Goal: Task Accomplishment & Management: Use online tool/utility

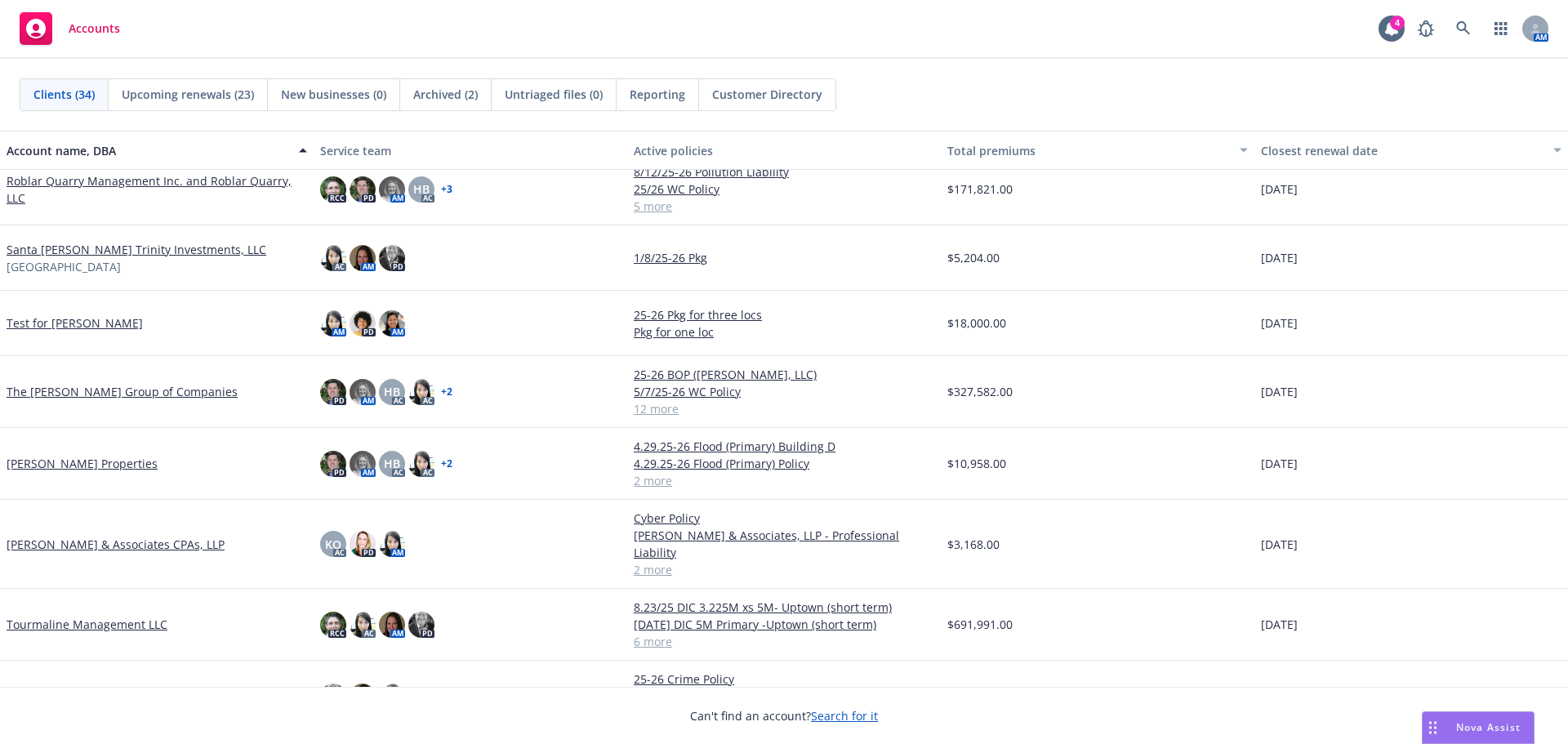
scroll to position [1744, 0]
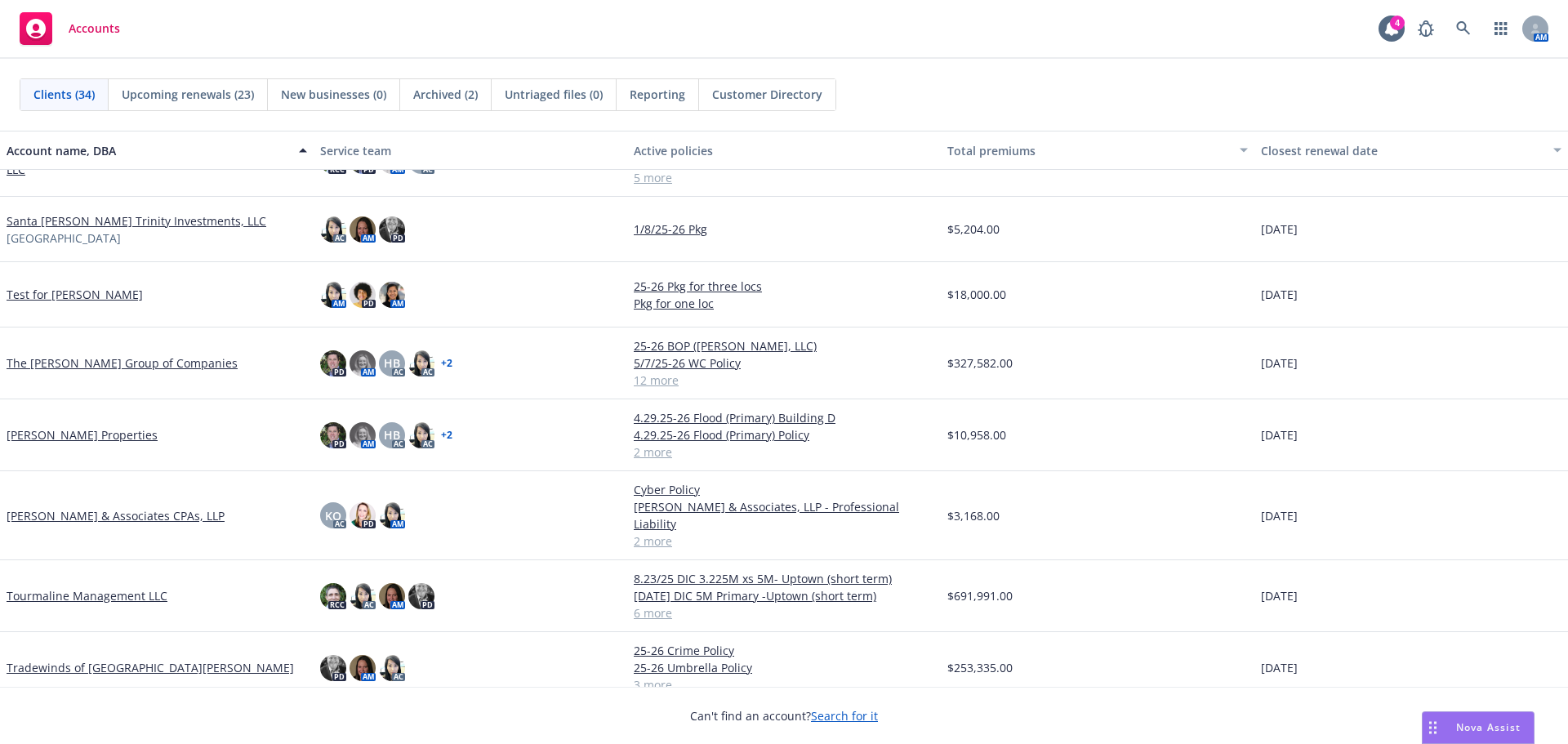
click at [86, 587] on link "Tourmaline Management LLC" at bounding box center [86, 596] width 161 height 17
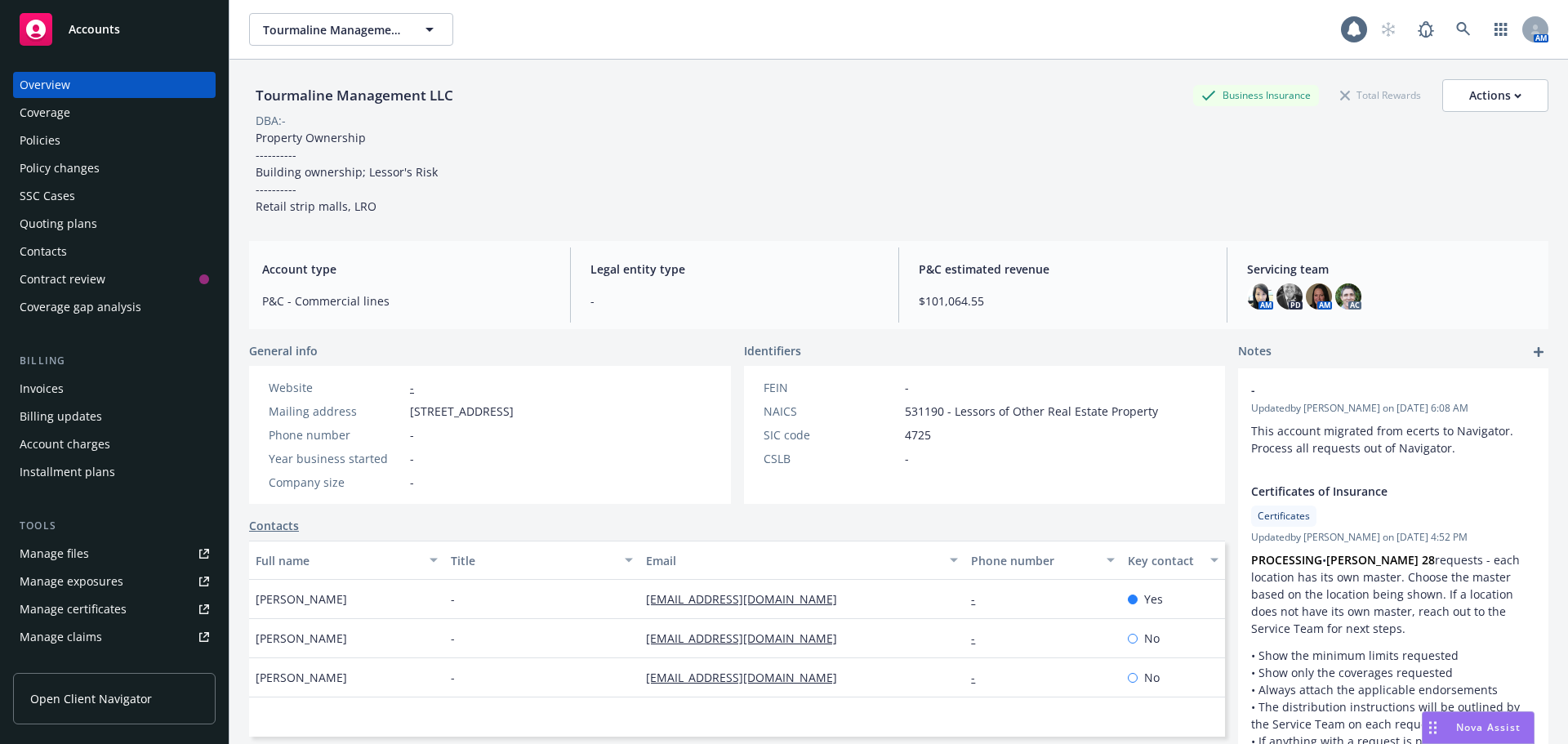
click at [46, 147] on div "Policies" at bounding box center [40, 141] width 41 height 26
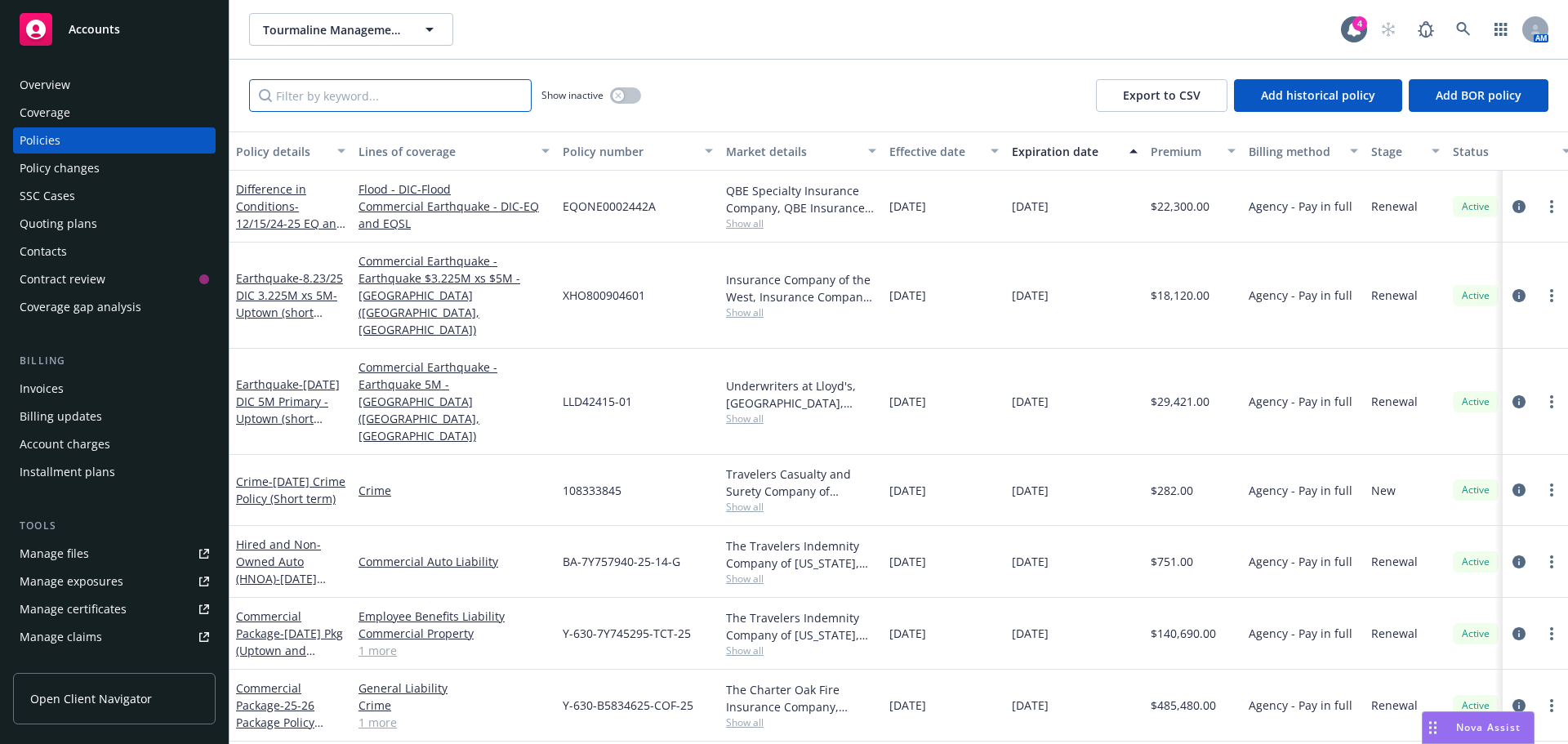
click at [333, 94] on input "Filter by keyword..." at bounding box center [390, 96] width 282 height 33
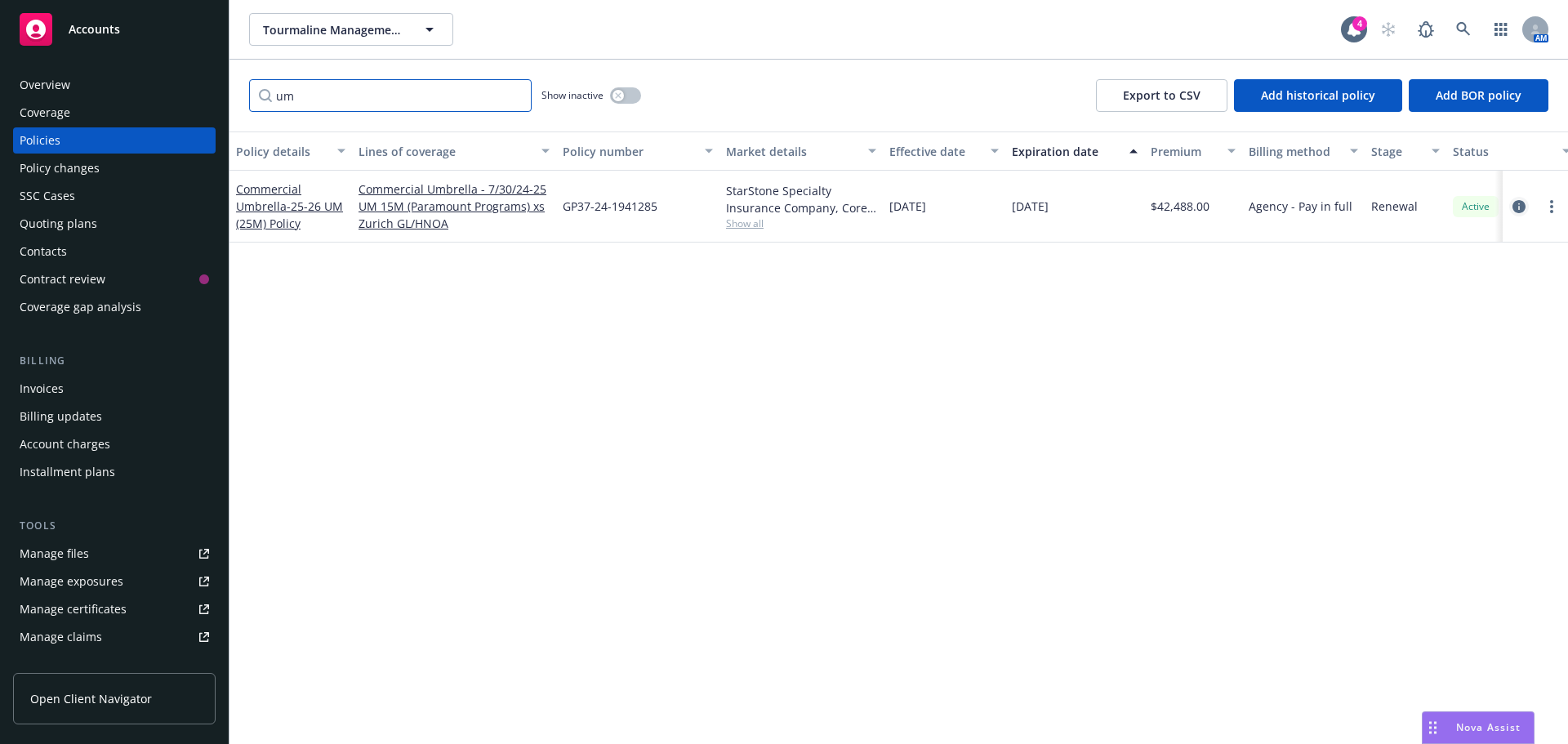
type input "um"
click at [1514, 208] on icon "circleInformation" at bounding box center [1519, 207] width 13 height 13
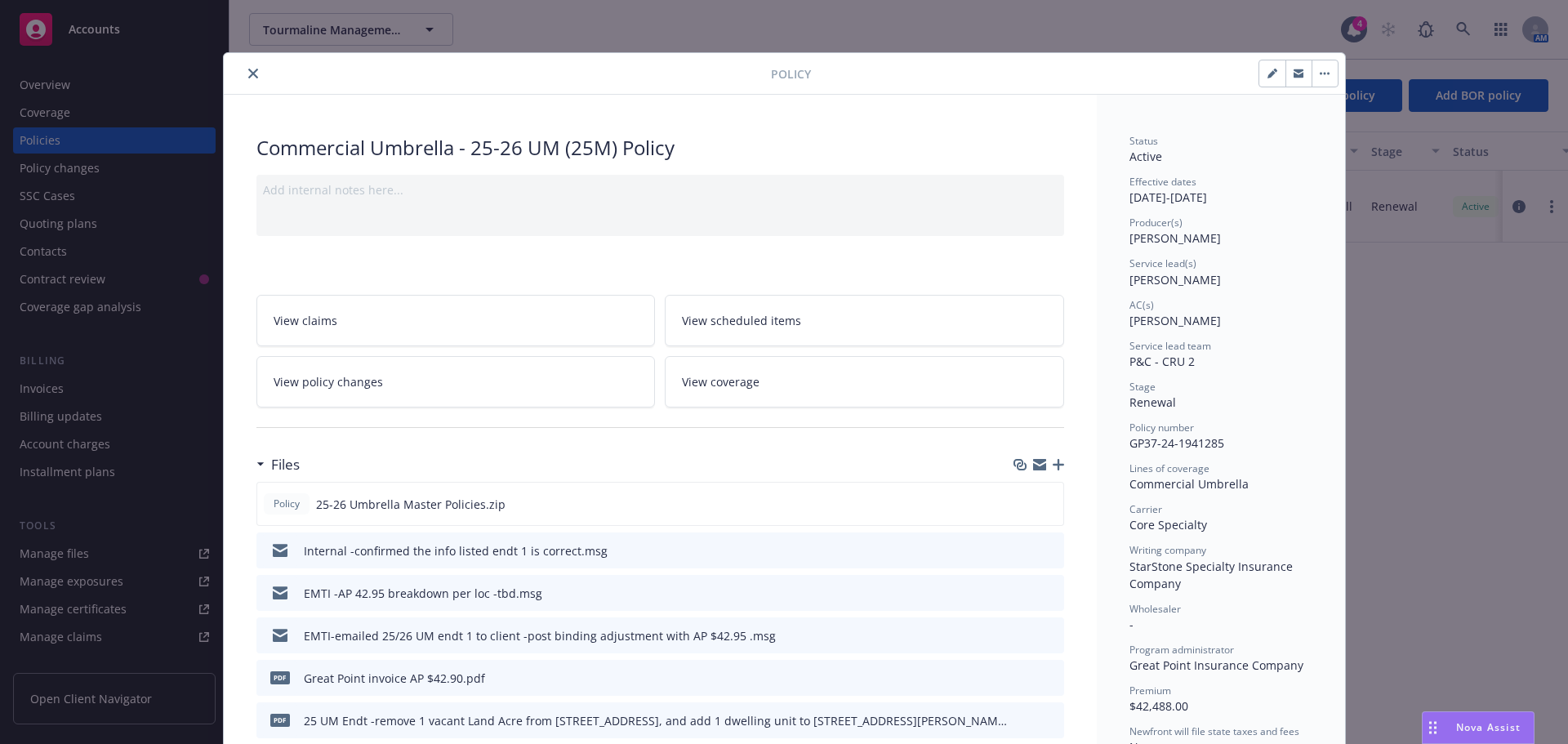
click at [245, 68] on button "close" at bounding box center [253, 73] width 20 height 20
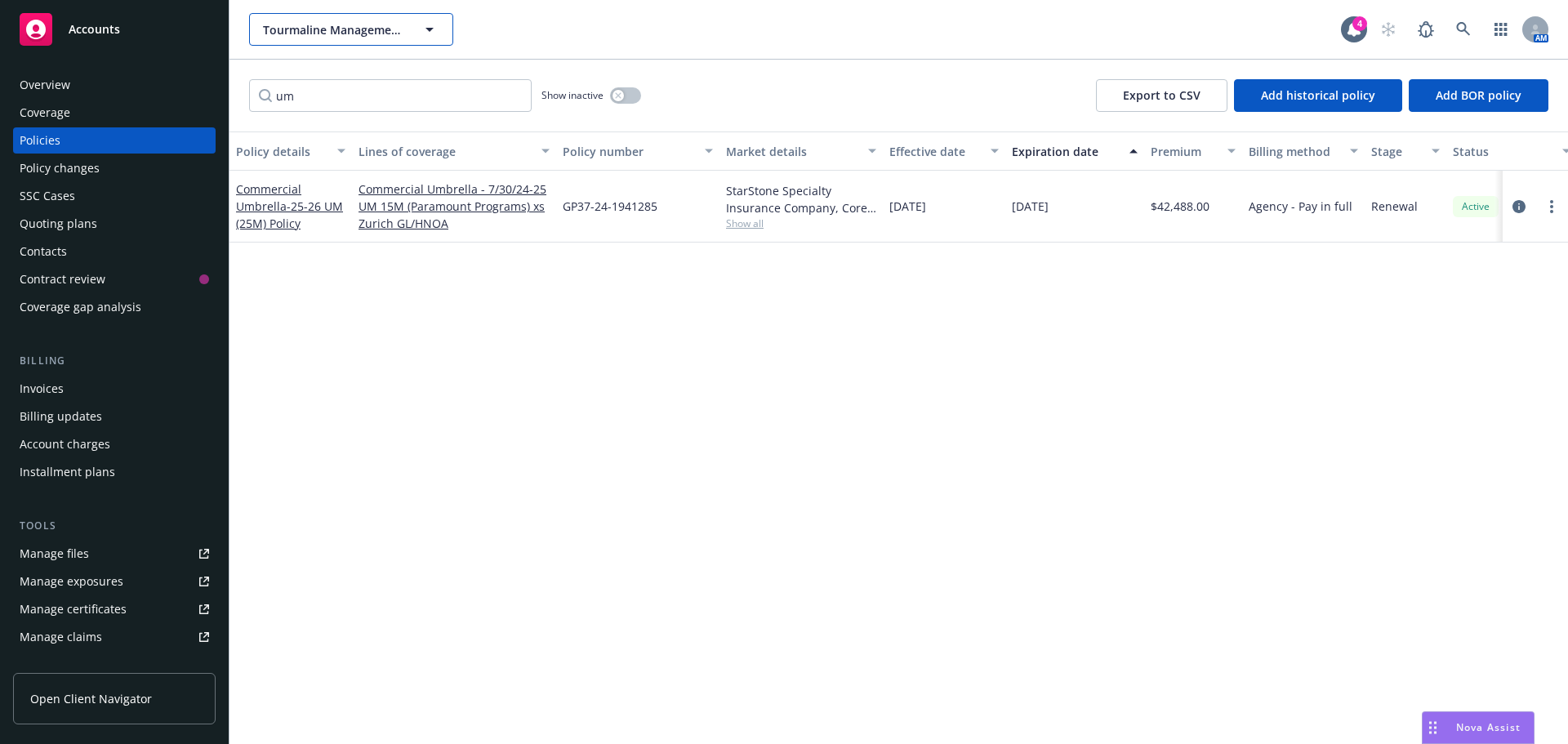
click at [345, 38] on span "Tourmaline Management LLC" at bounding box center [334, 30] width 142 height 17
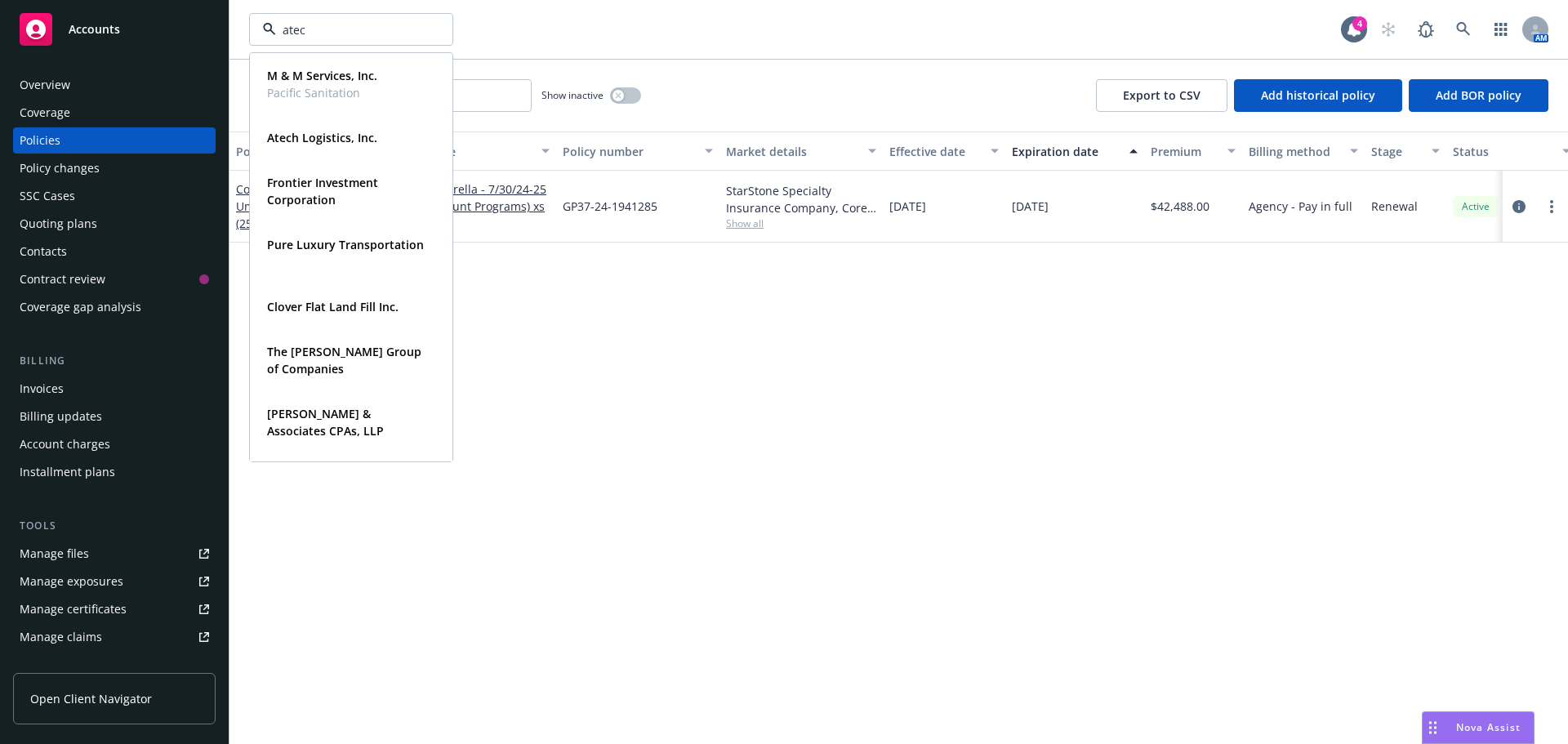
type input "atech"
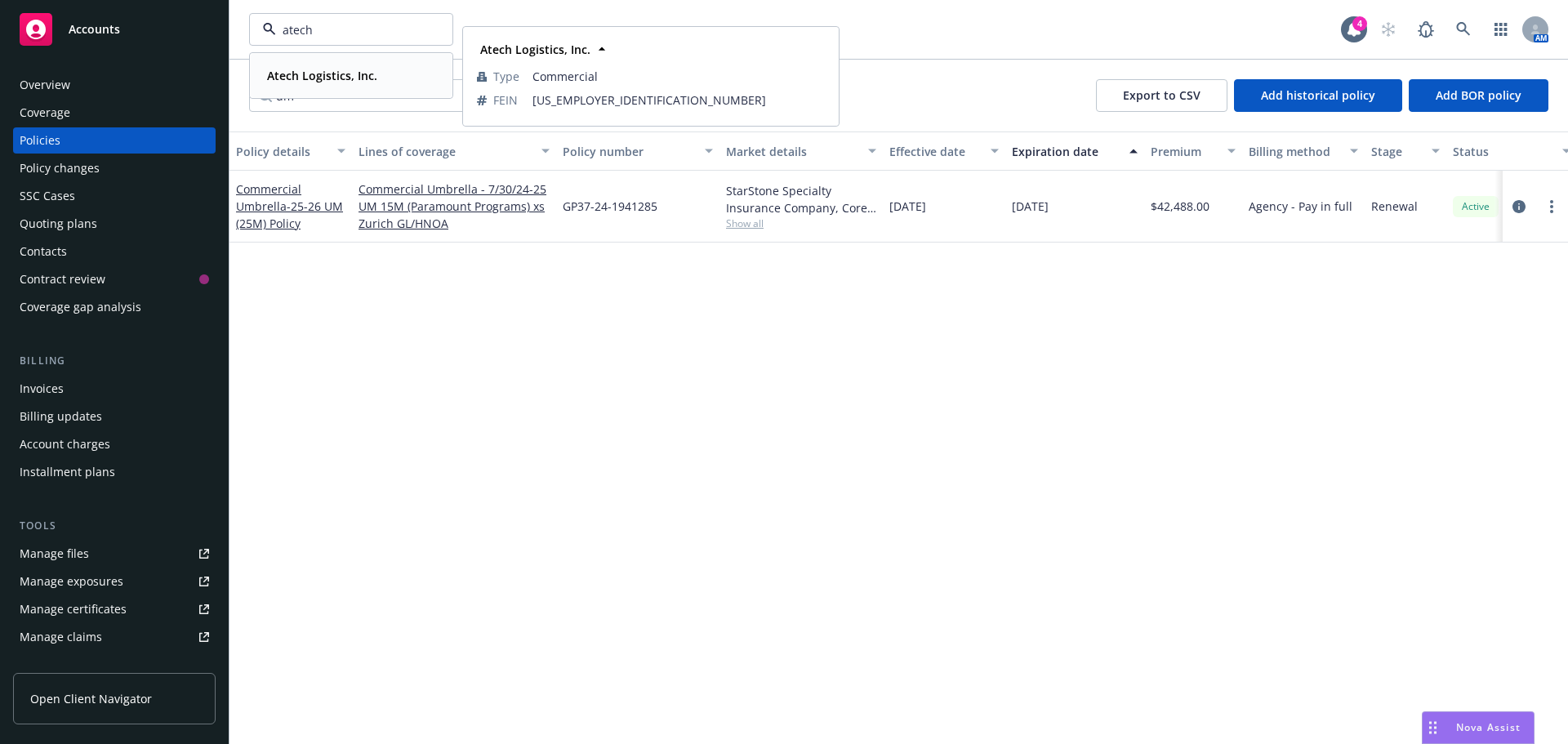
click at [287, 72] on strong "Atech Logistics, Inc." at bounding box center [322, 75] width 110 height 16
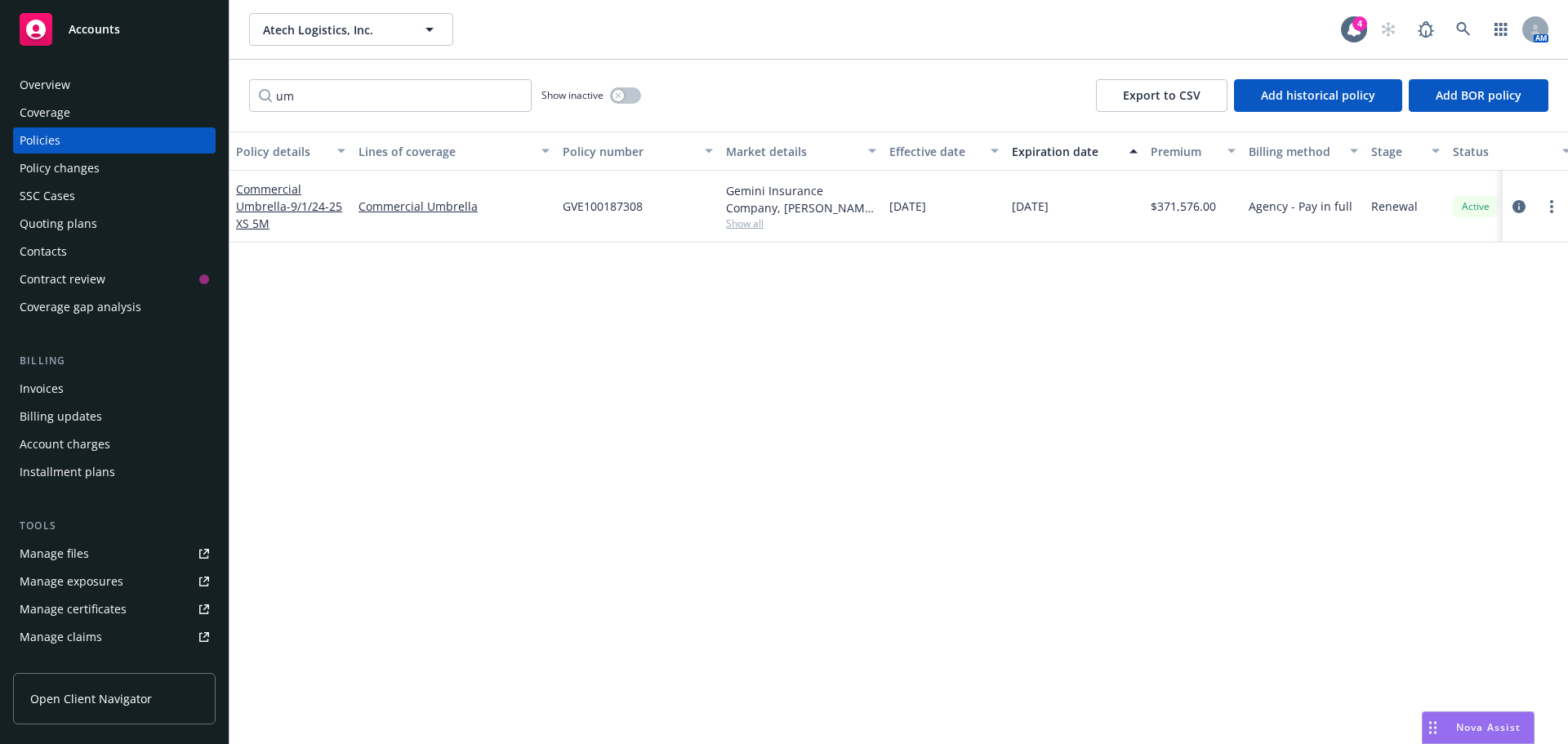
click at [92, 586] on div "Manage exposures" at bounding box center [72, 582] width 104 height 26
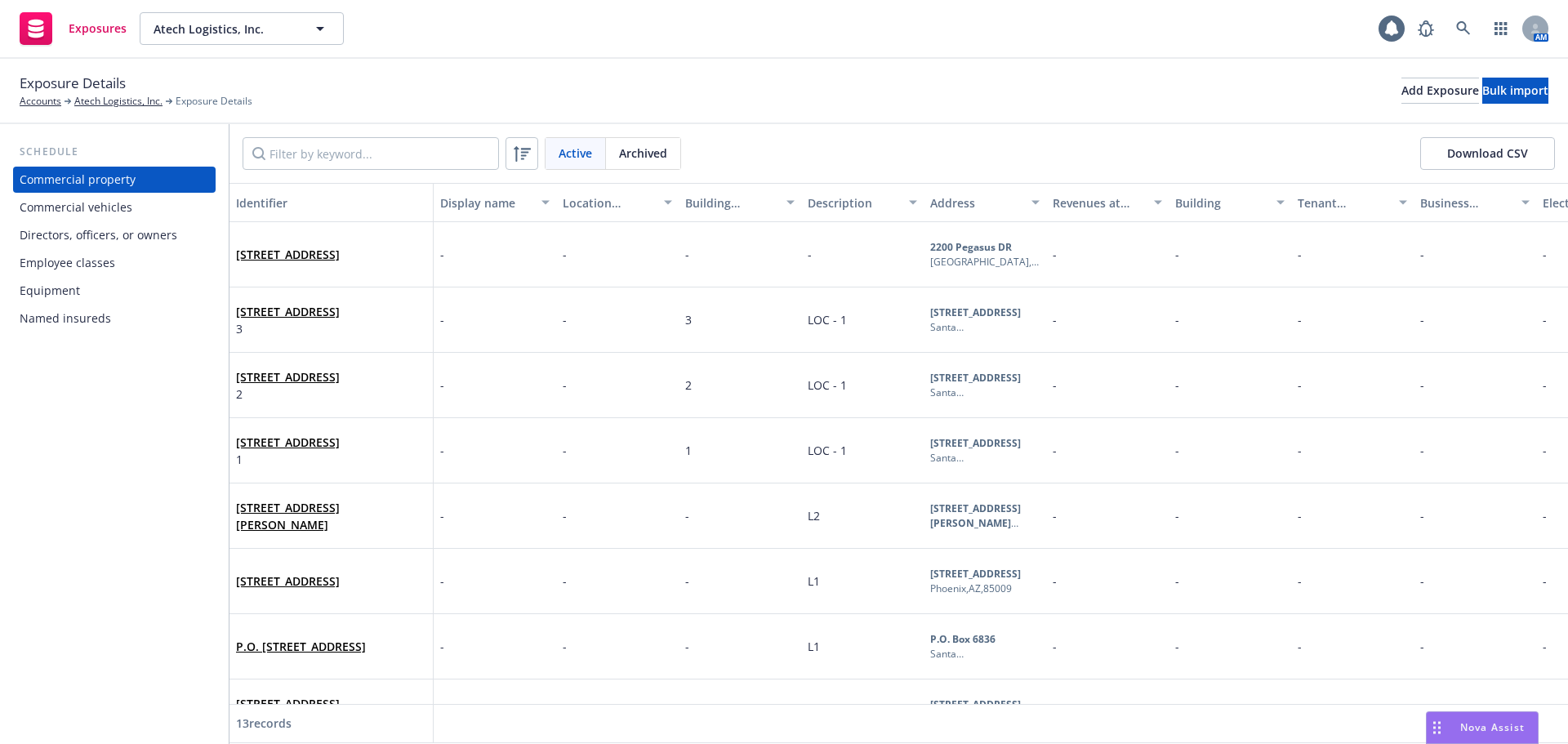
click at [100, 212] on div "Commercial vehicles" at bounding box center [76, 208] width 113 height 26
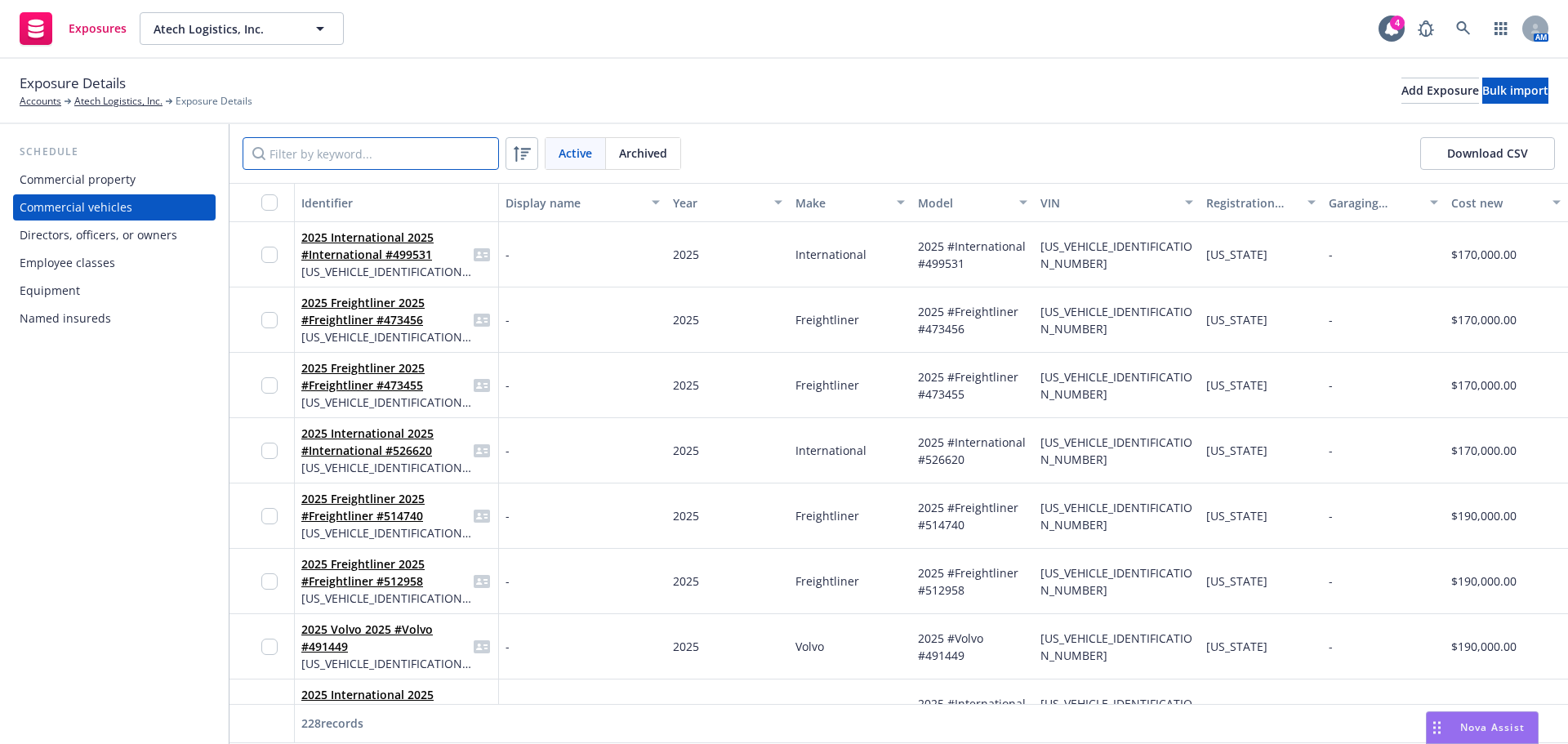
click at [386, 156] on input "Filter by keyword..." at bounding box center [370, 154] width 256 height 33
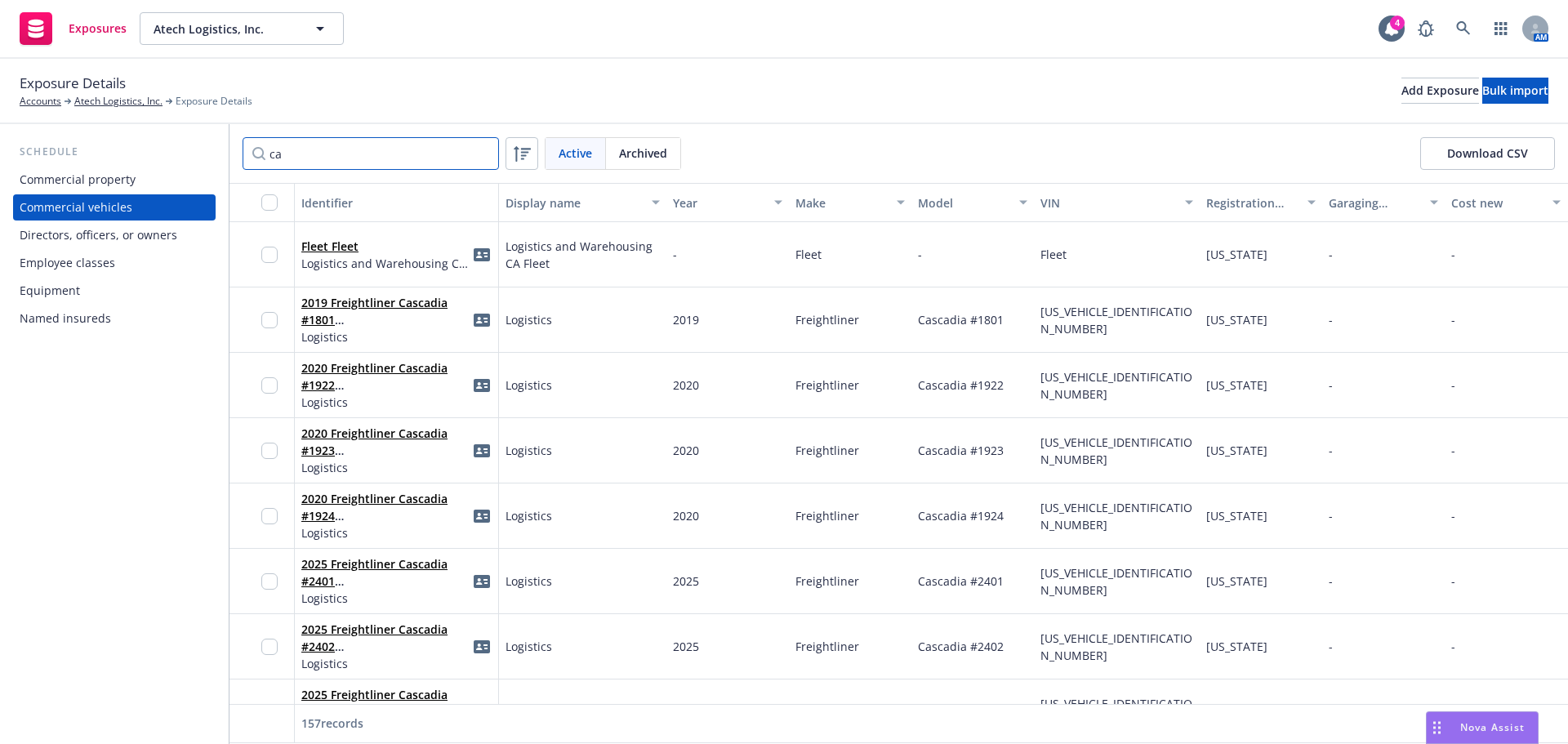
drag, startPoint x: 319, startPoint y: 153, endPoint x: 195, endPoint y: 154, distance: 124.0
click at [195, 154] on div "Schedule Commercial property Commercial vehicles Directors, officers, or owners…" at bounding box center [784, 434] width 1568 height 620
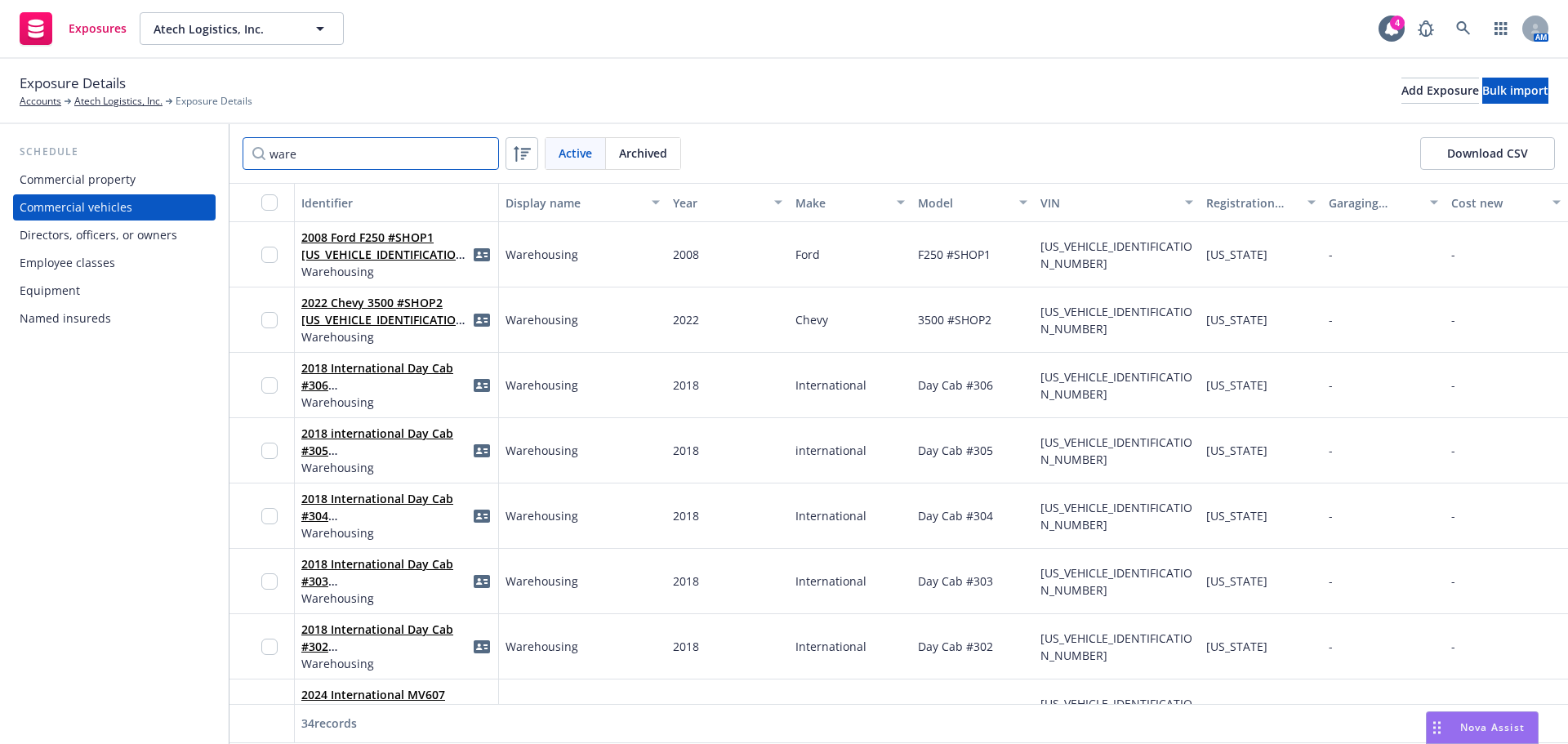
type input "ware"
click at [270, 208] on input "checkbox" at bounding box center [269, 203] width 16 height 16
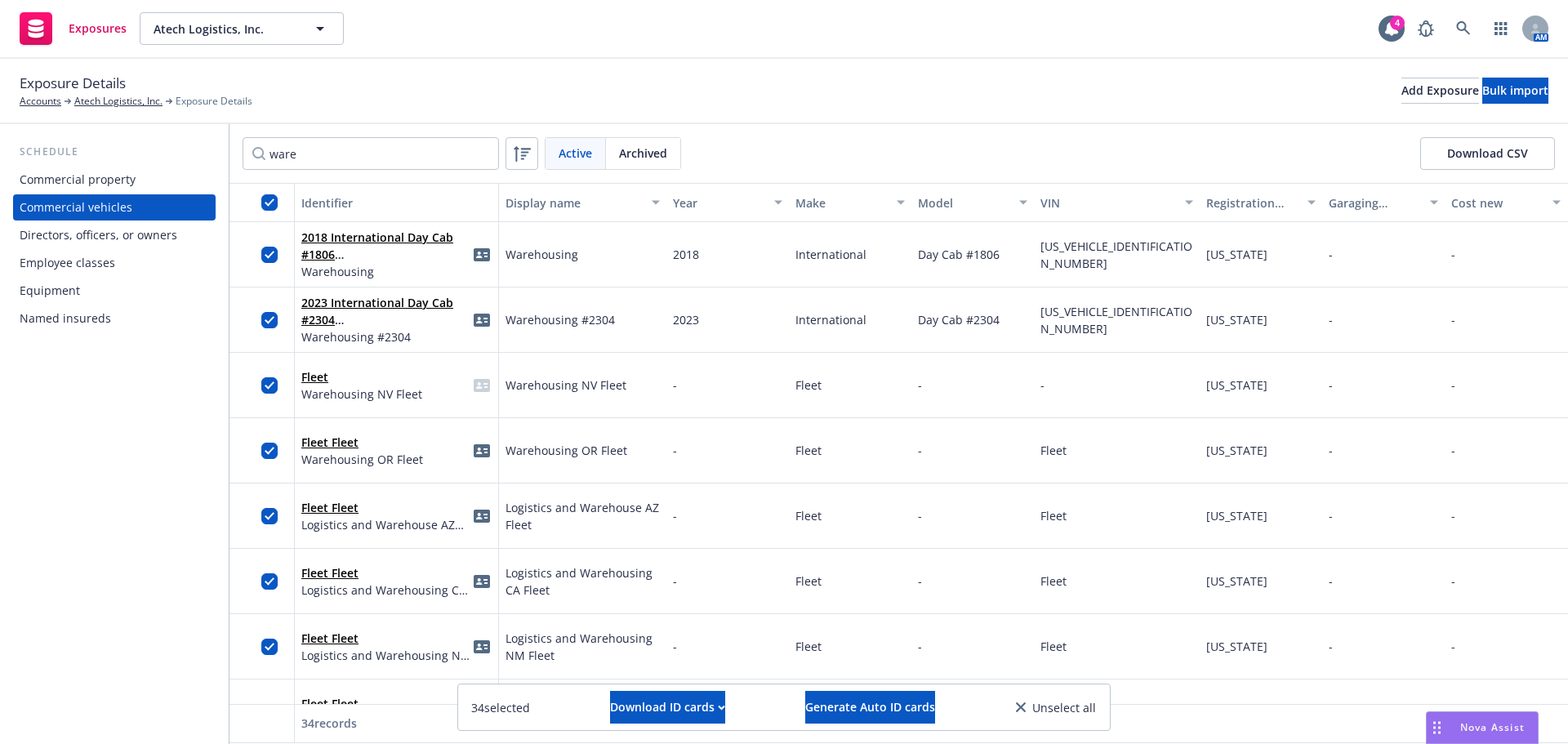
scroll to position [1752, 0]
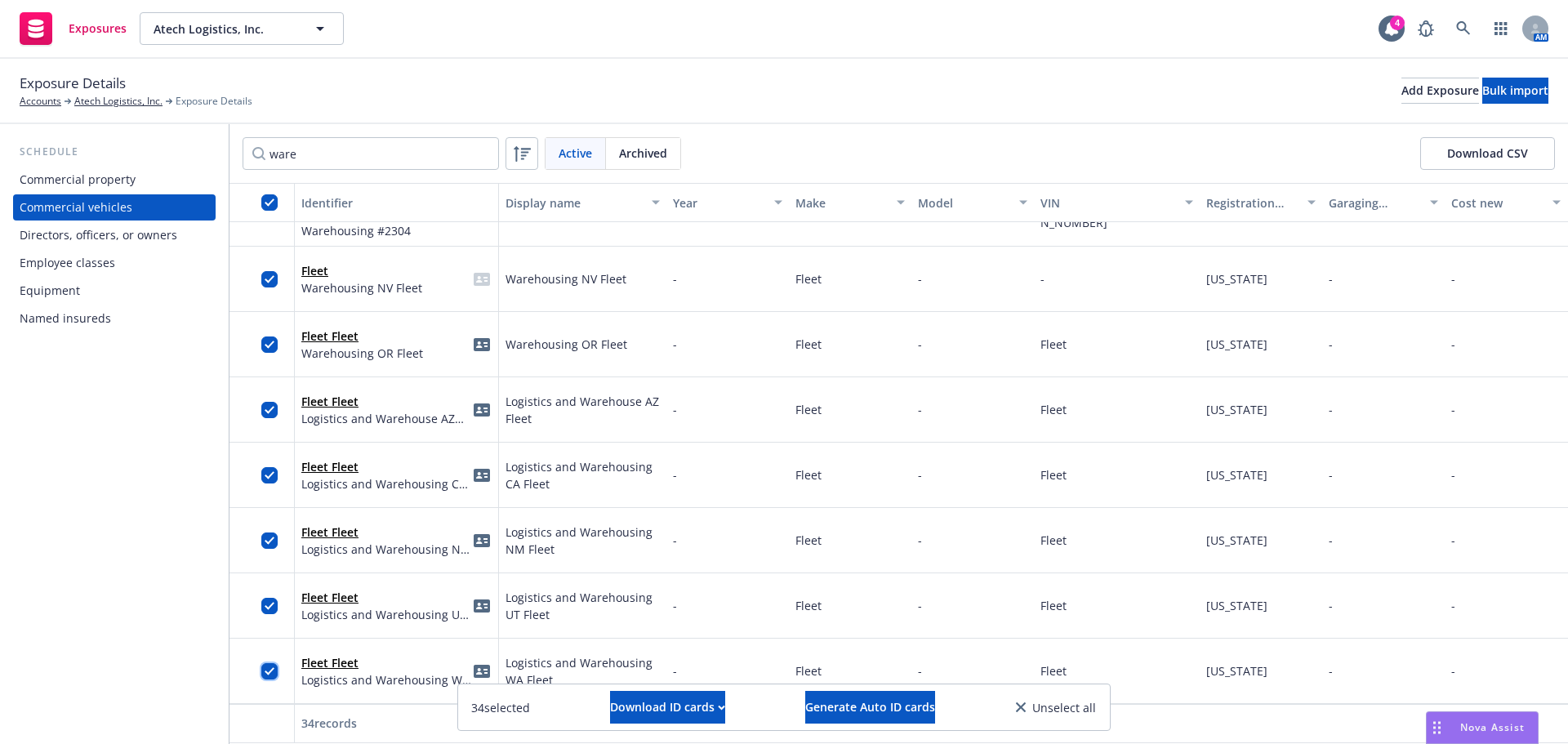
click at [273, 663] on input "checkbox" at bounding box center [269, 671] width 16 height 16
click at [272, 598] on input "checkbox" at bounding box center [269, 606] width 16 height 16
click at [266, 532] on input "checkbox" at bounding box center [269, 540] width 16 height 16
click at [269, 467] on input "checkbox" at bounding box center [269, 475] width 16 height 16
click at [268, 402] on input "checkbox" at bounding box center [269, 410] width 16 height 16
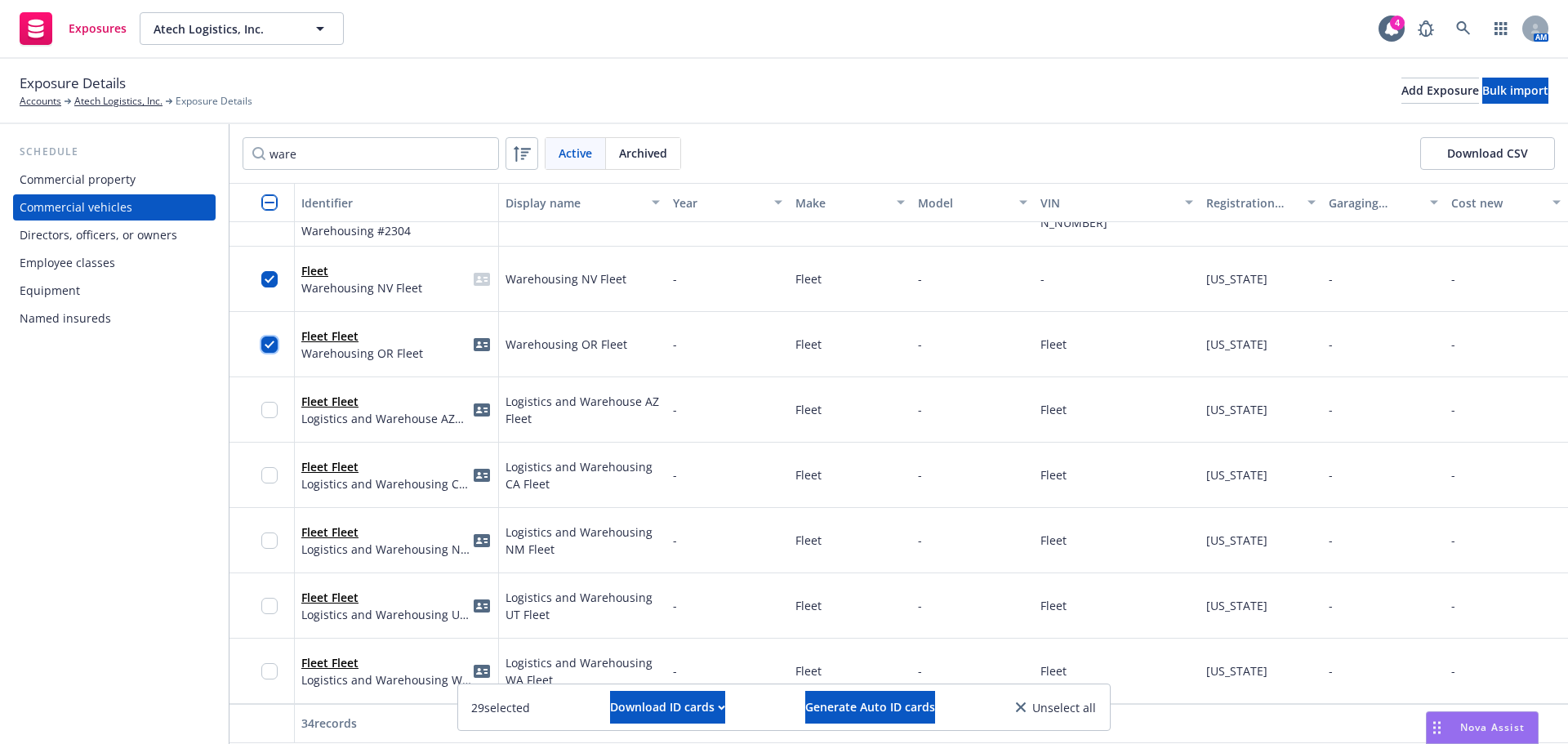
click at [270, 337] on input "checkbox" at bounding box center [269, 345] width 16 height 16
click at [272, 271] on input "checkbox" at bounding box center [269, 279] width 16 height 16
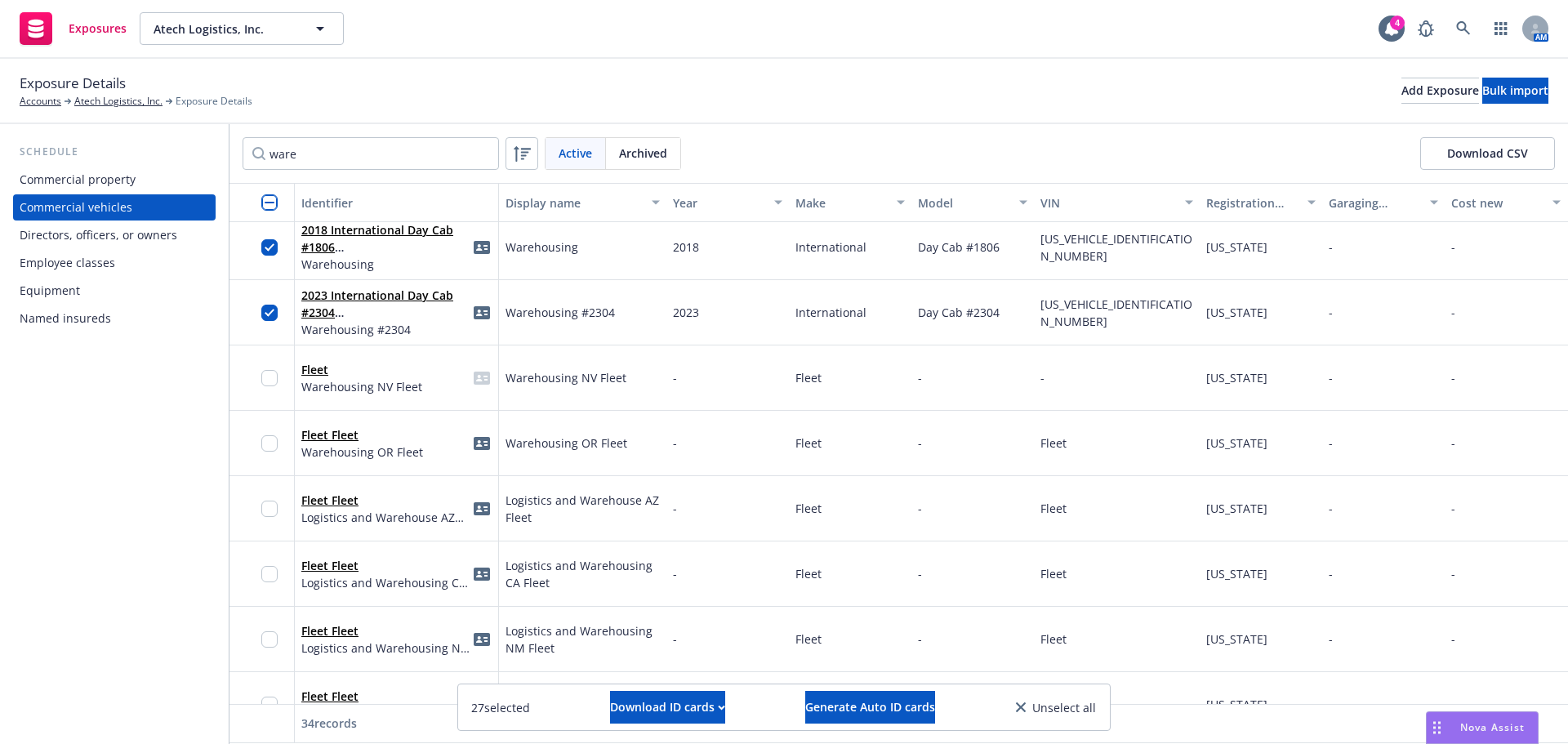
scroll to position [1589, 0]
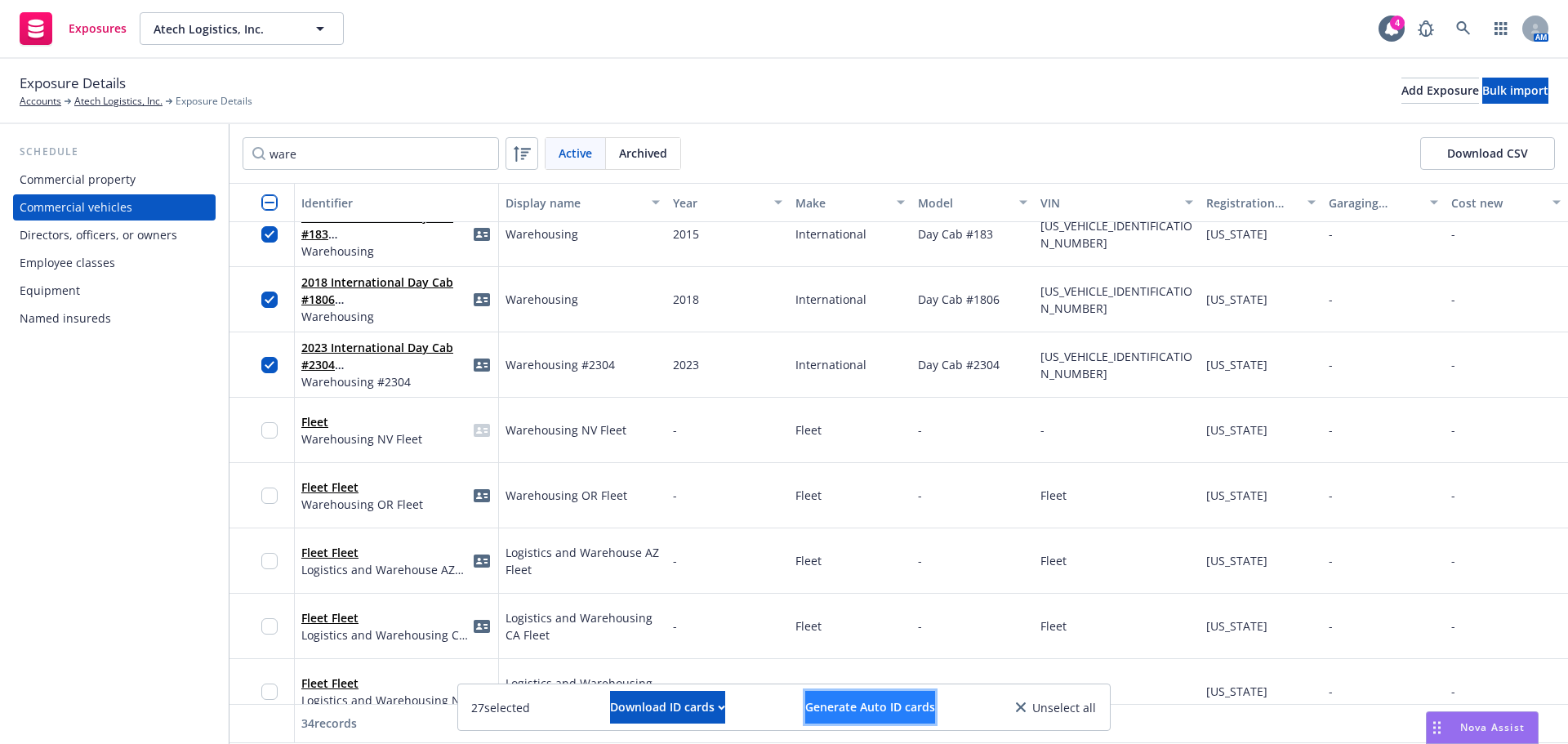
click at [843, 709] on span "Generate Auto ID cards" at bounding box center [870, 707] width 130 height 16
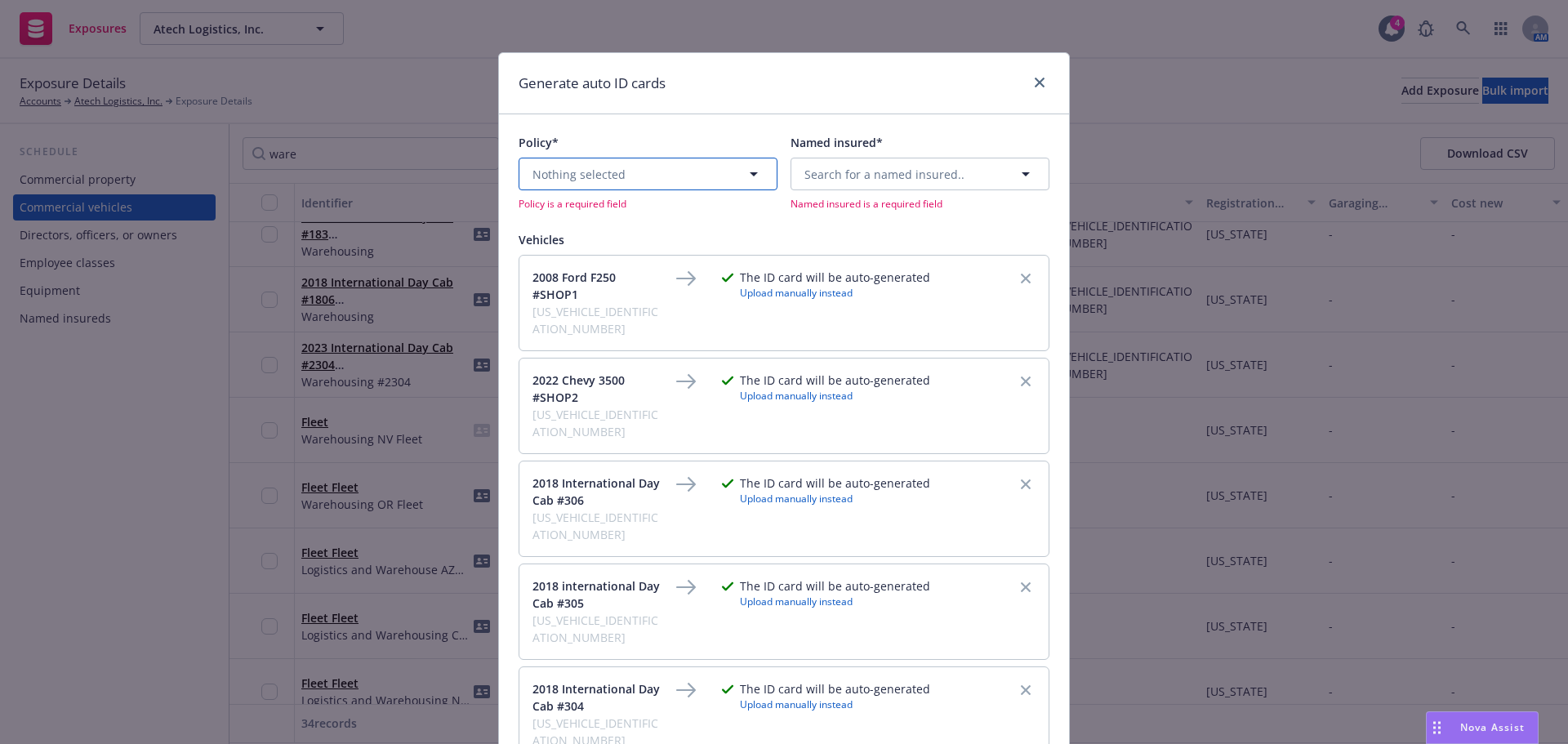
click at [616, 172] on span "Nothing selected" at bounding box center [578, 174] width 93 height 17
click at [623, 221] on span "Upcoming" at bounding box center [632, 223] width 56 height 17
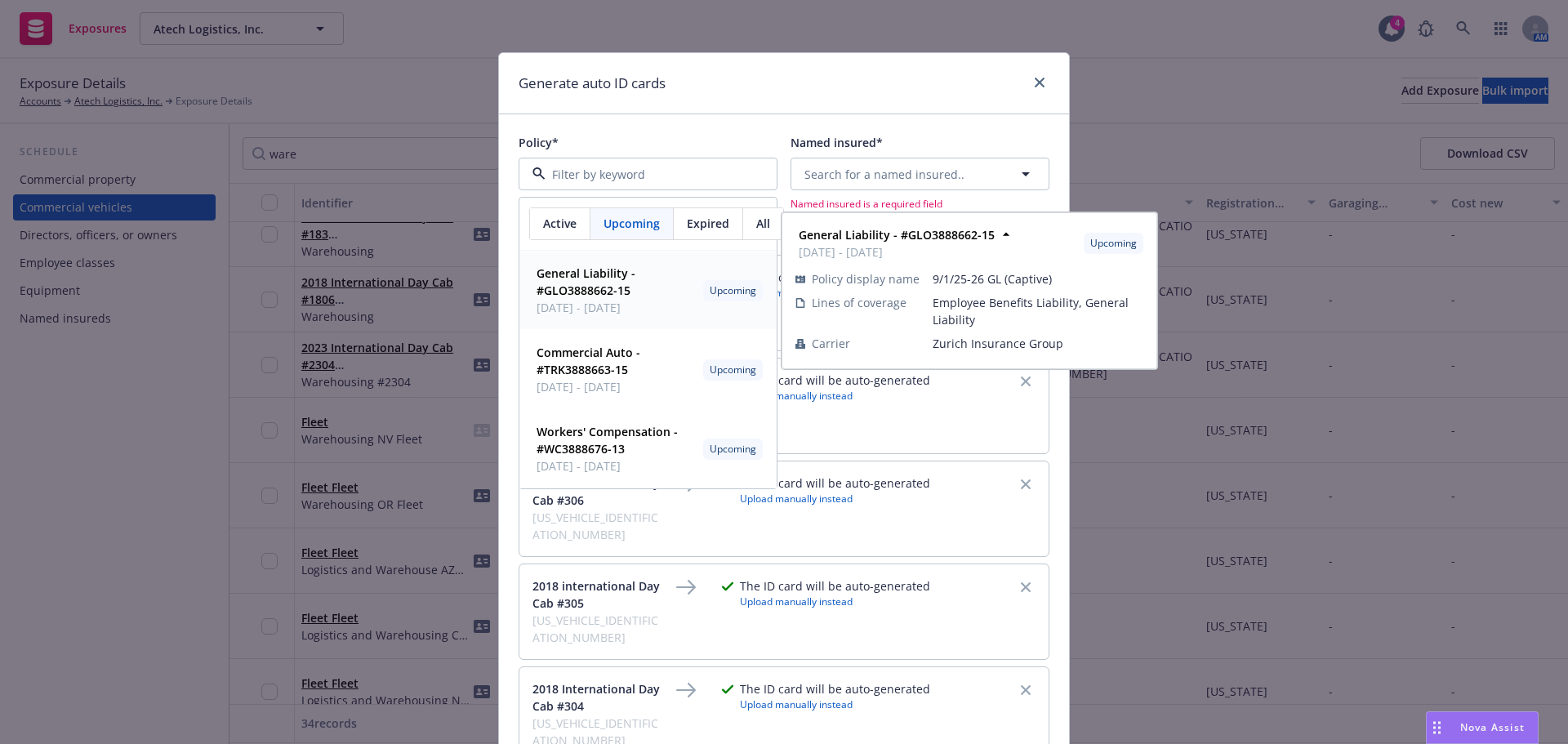
click at [566, 302] on span "09/01/2025 - 09/01/2026" at bounding box center [616, 307] width 160 height 17
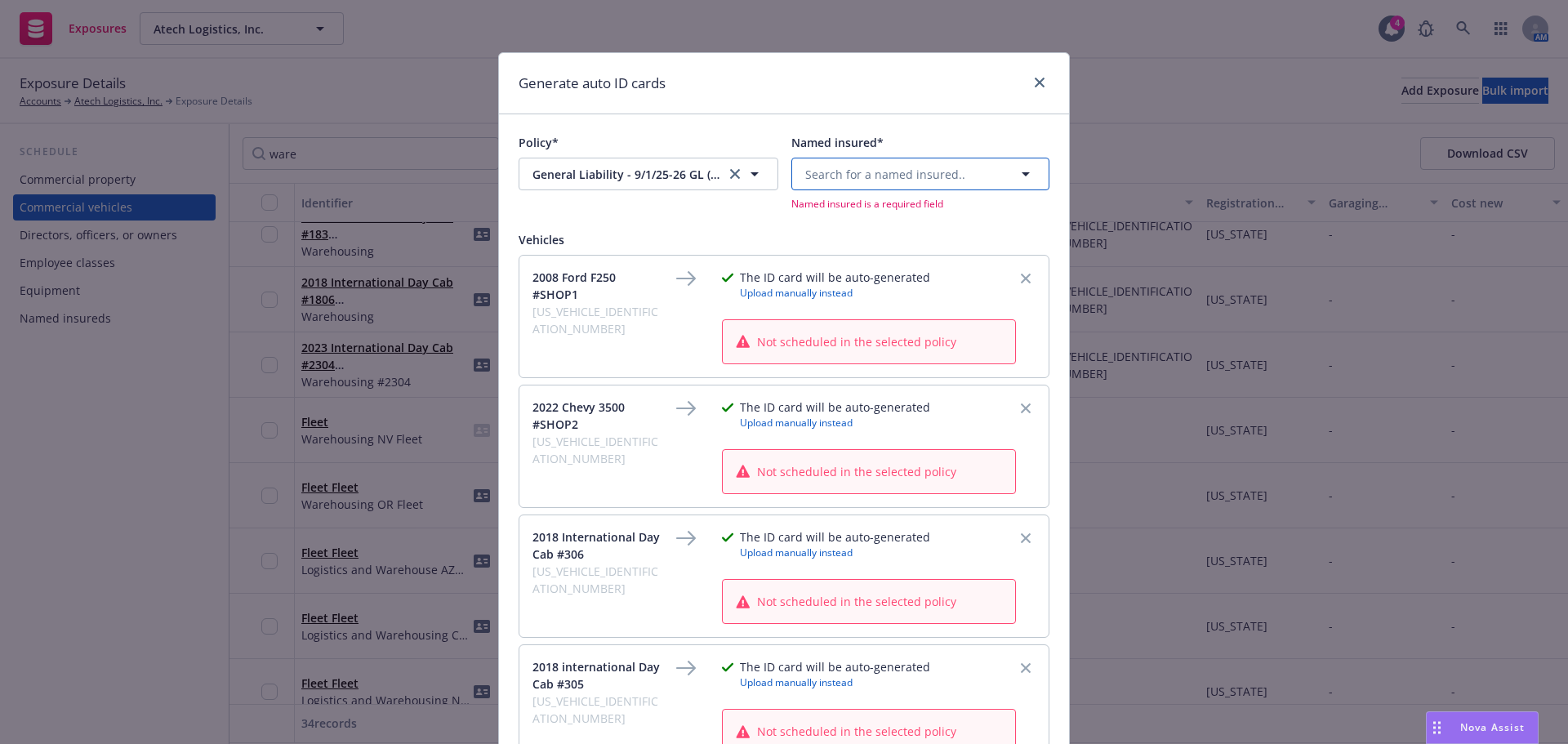
click at [867, 175] on span "Search for a named insured.." at bounding box center [885, 174] width 160 height 17
drag, startPoint x: 859, startPoint y: 172, endPoint x: 796, endPoint y: 182, distance: 63.8
click at [796, 182] on div "466" at bounding box center [920, 174] width 258 height 33
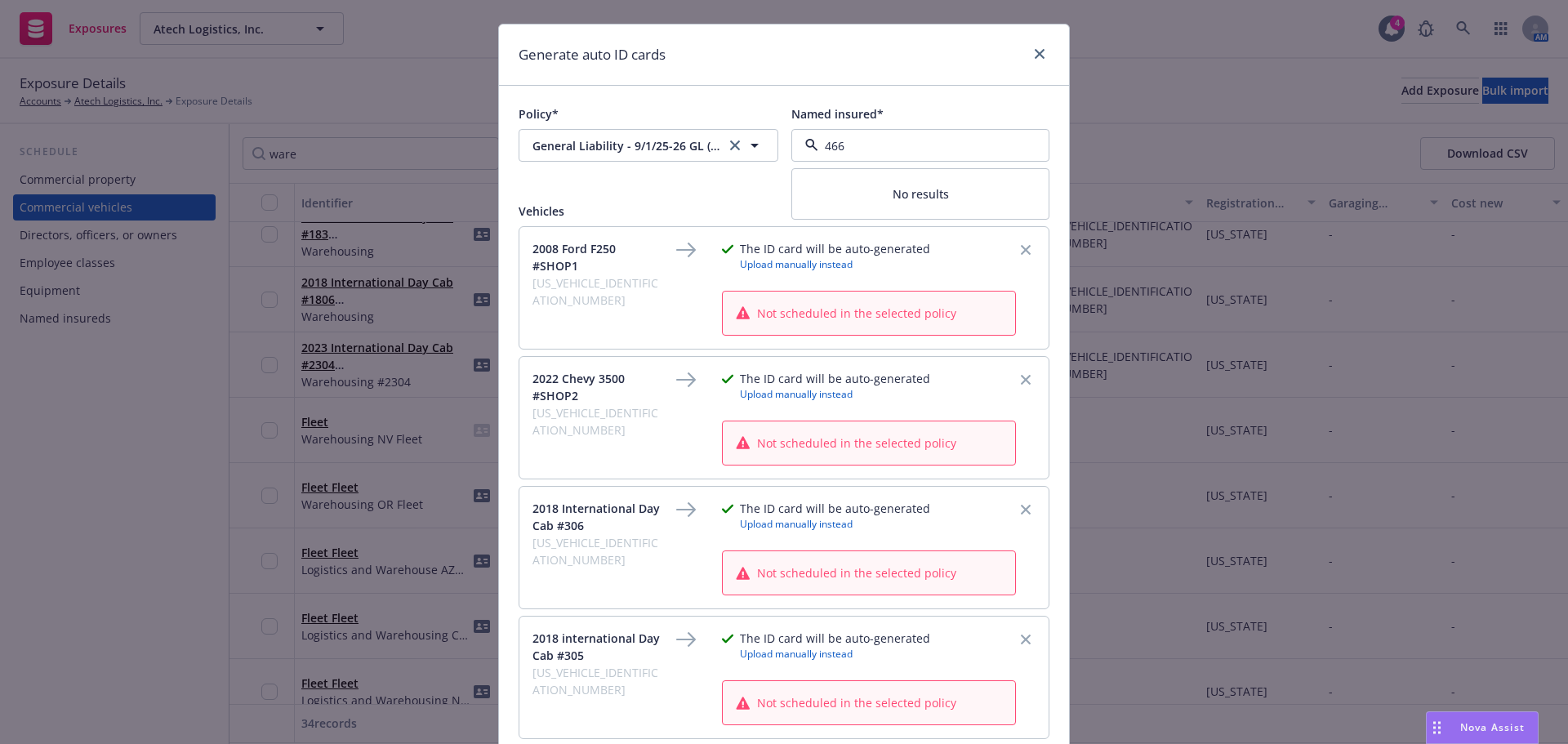
scroll to position [0, 0]
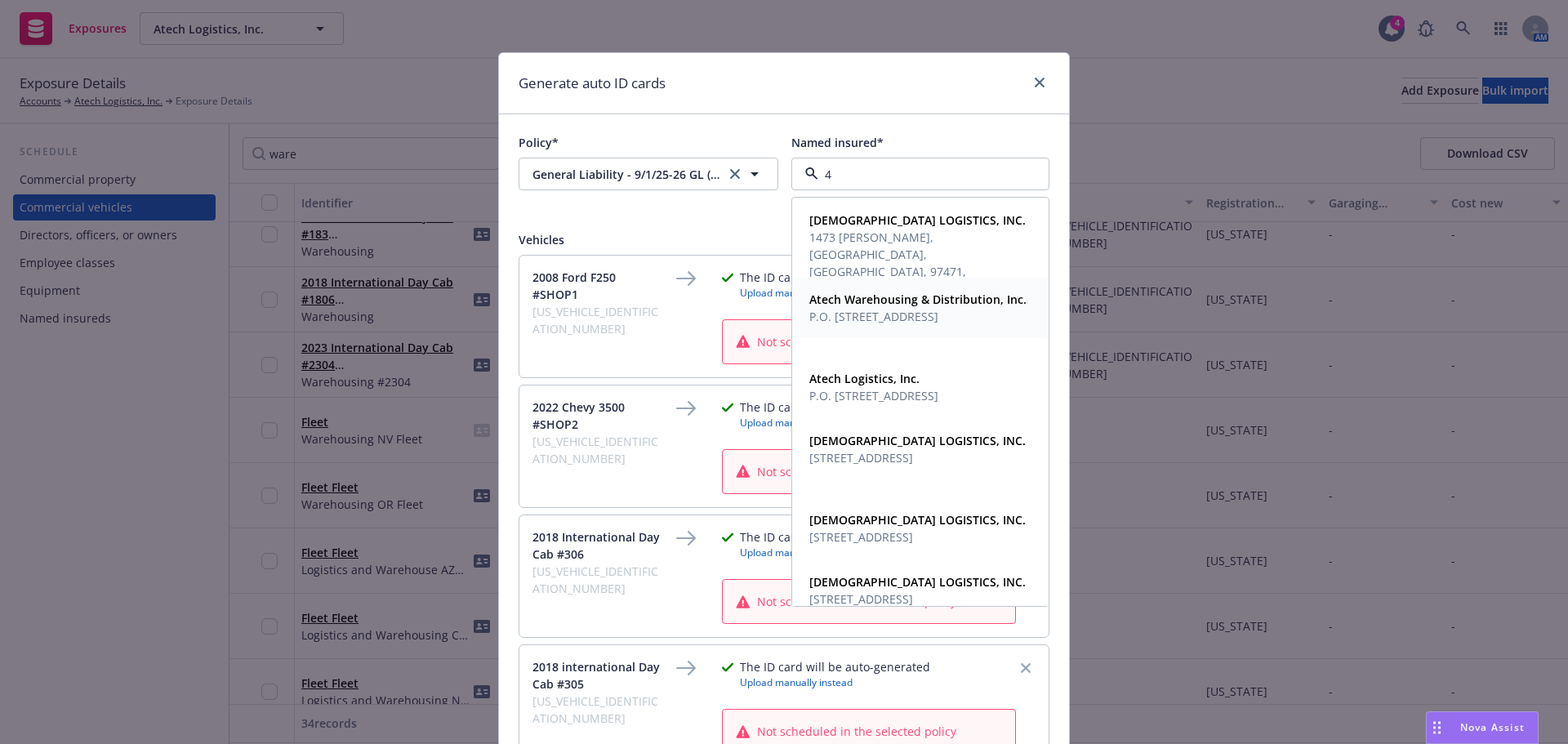
drag, startPoint x: 1029, startPoint y: 297, endPoint x: 1033, endPoint y: 349, distance: 52.2
click at [1033, 349] on div "ATECH LOGISTICS, INC. 1473 Austin Rd, Roseburg, OR, 97471, USA Atech Warehousin…" at bounding box center [920, 402] width 256 height 409
type input "4"
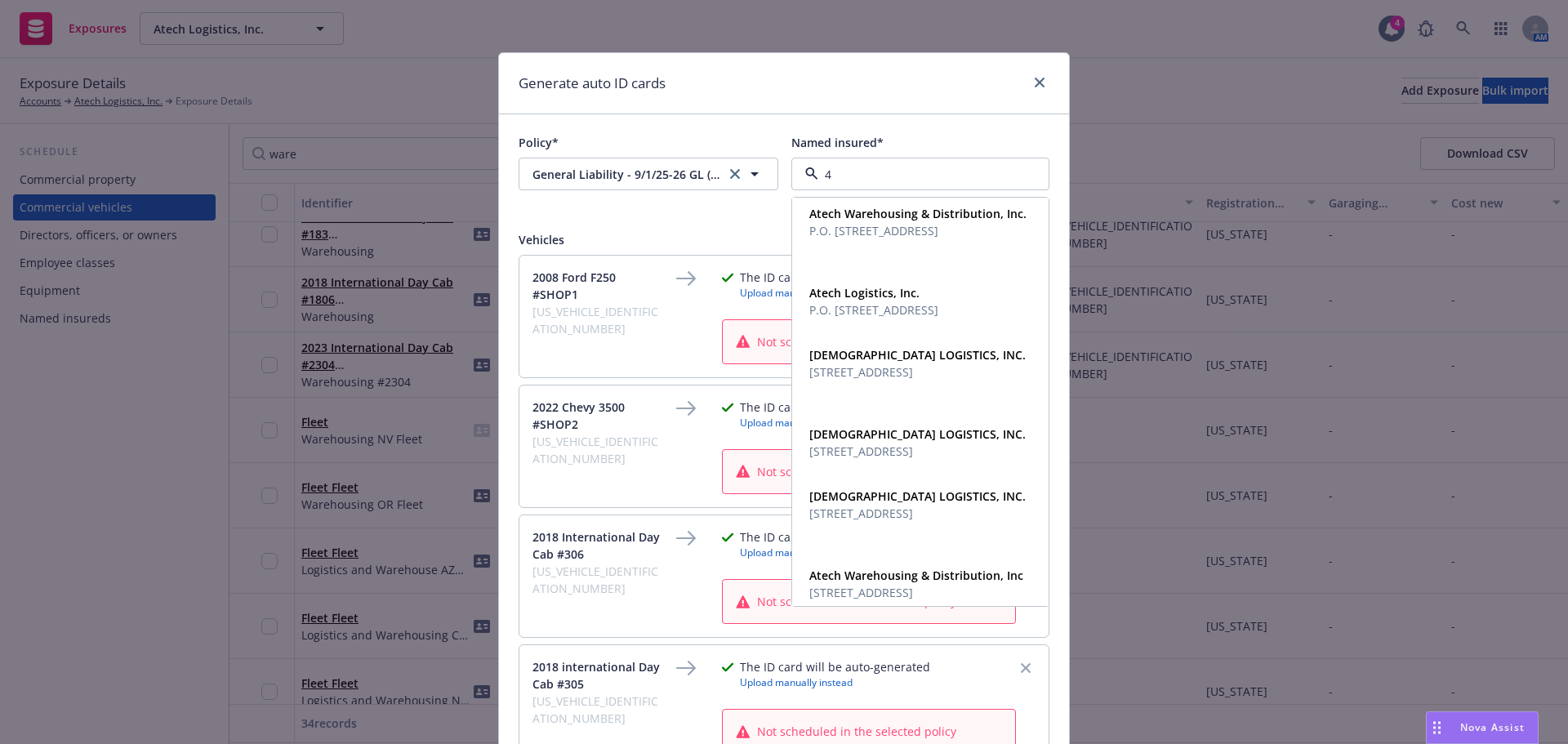
scroll to position [78, 0]
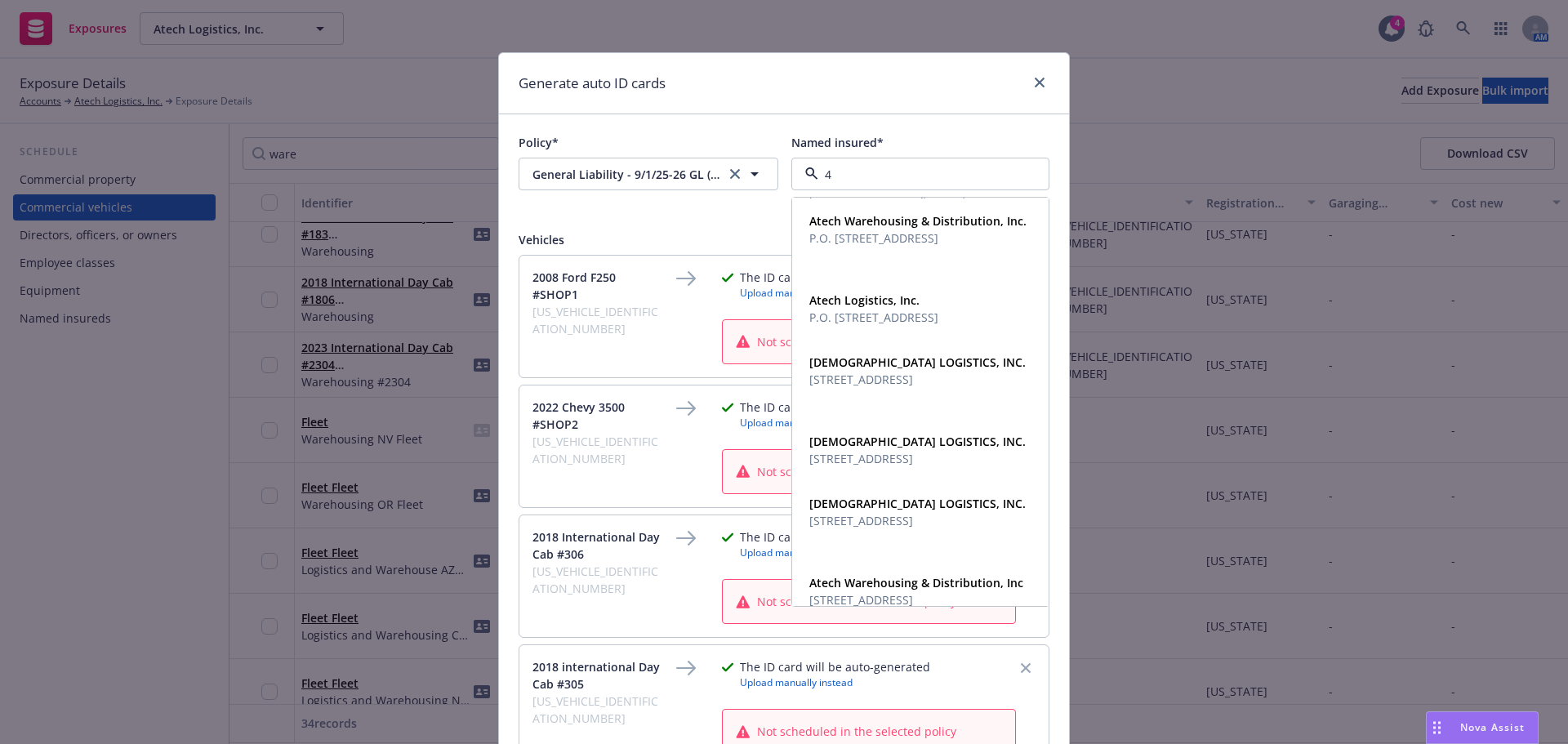
click at [833, 182] on input "4" at bounding box center [917, 174] width 198 height 17
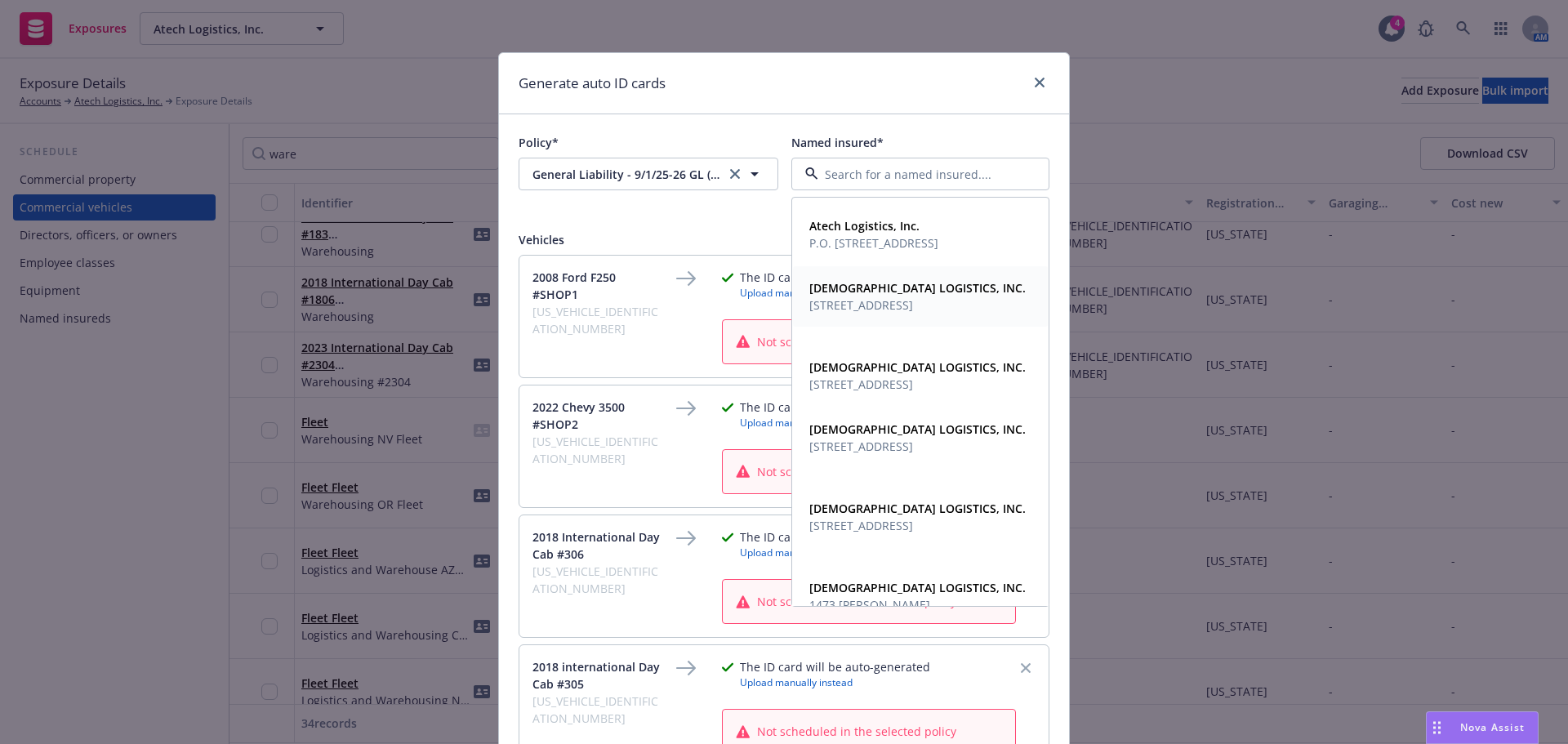
scroll to position [0, 0]
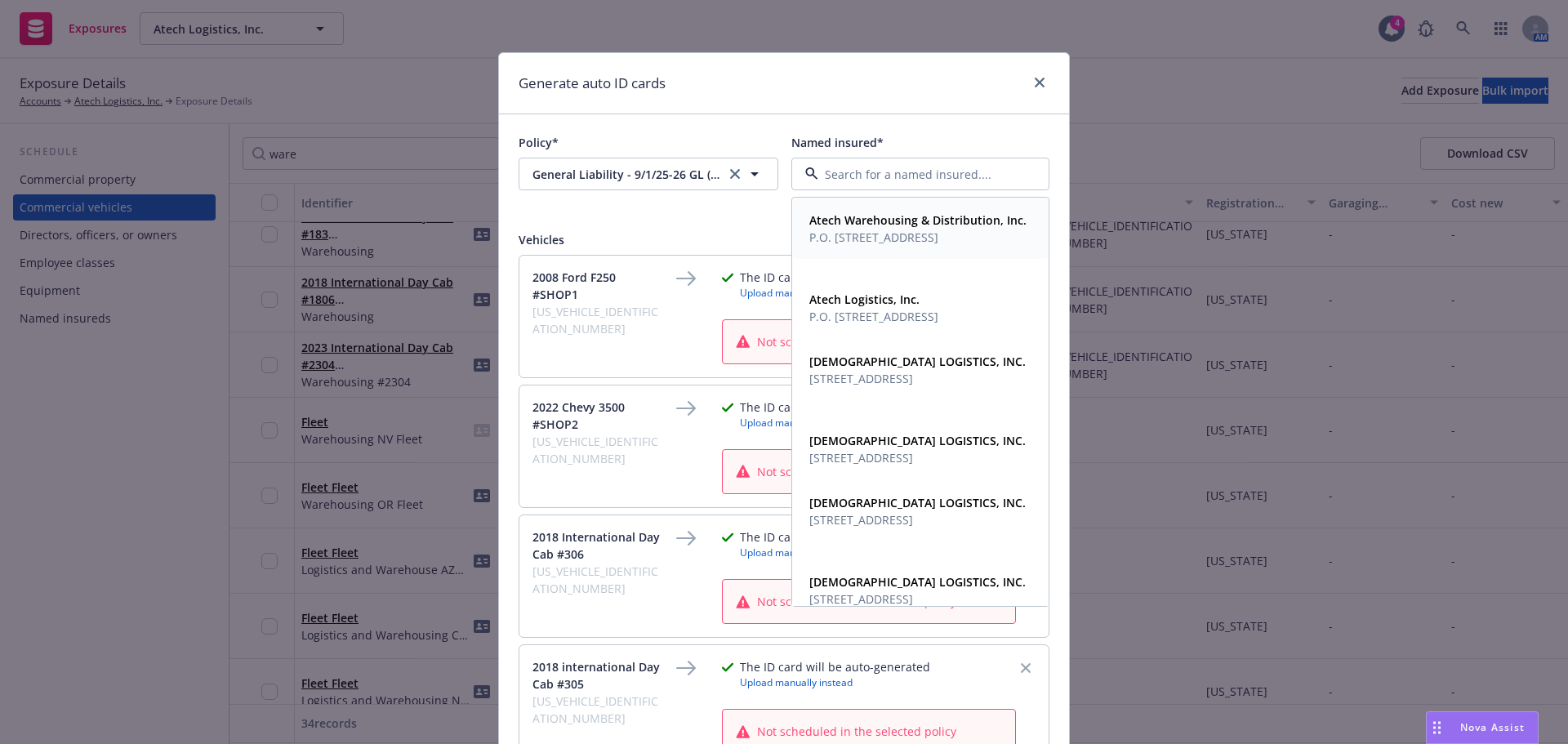
click at [950, 229] on span "Atech Warehousing & Distribution, Inc." at bounding box center [918, 220] width 217 height 17
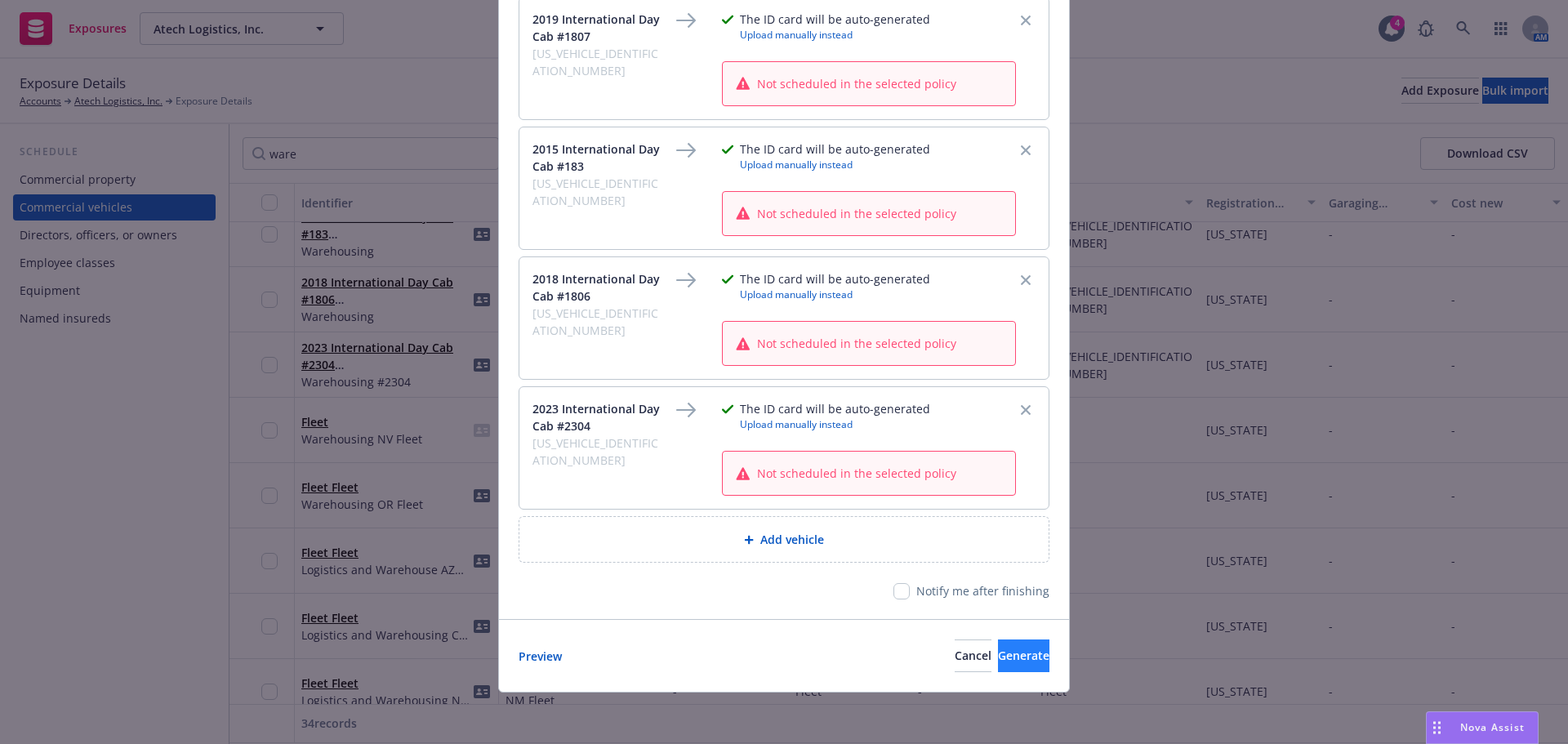
scroll to position [3228, 0]
click at [998, 655] on span "Generate" at bounding box center [1024, 654] width 51 height 16
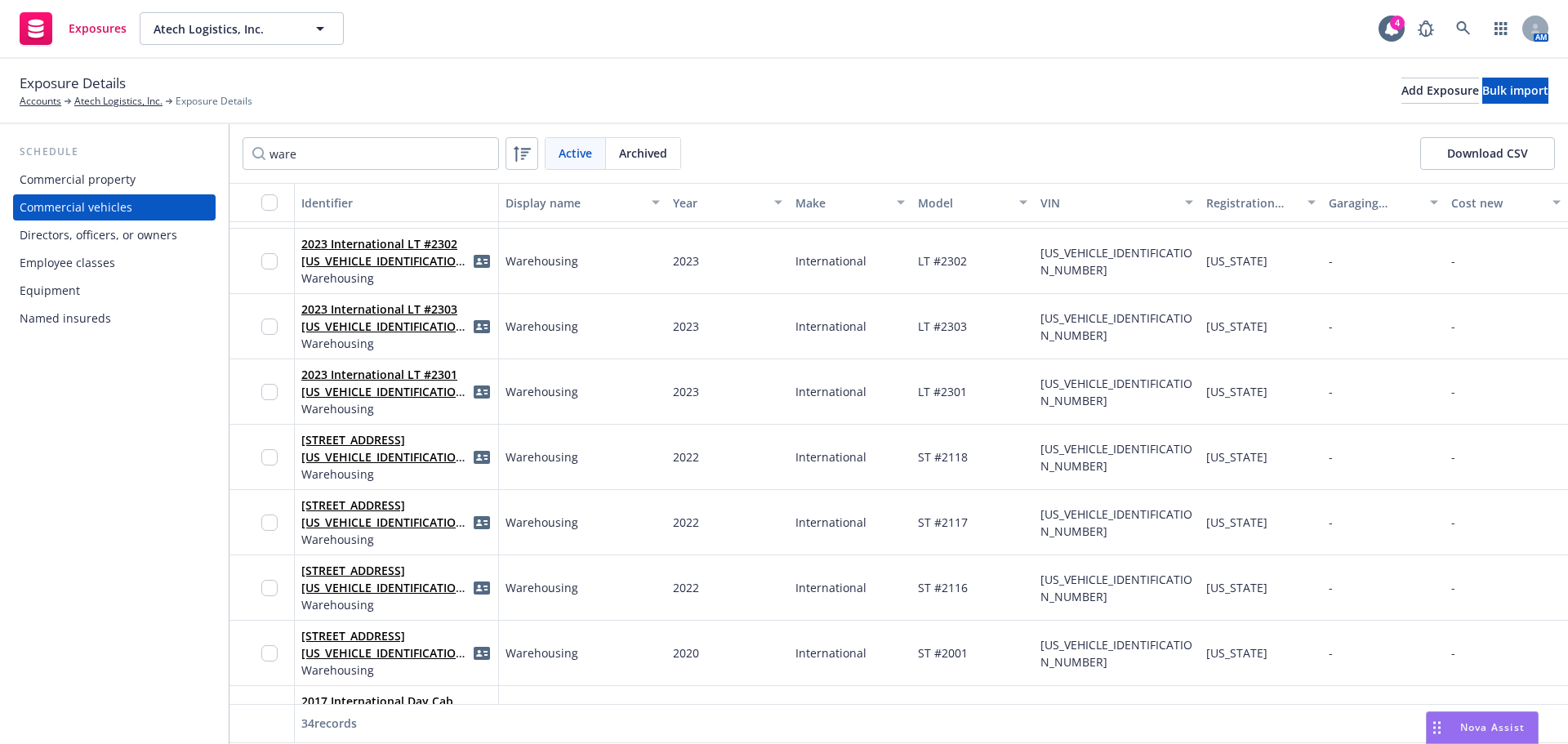
scroll to position [772, 0]
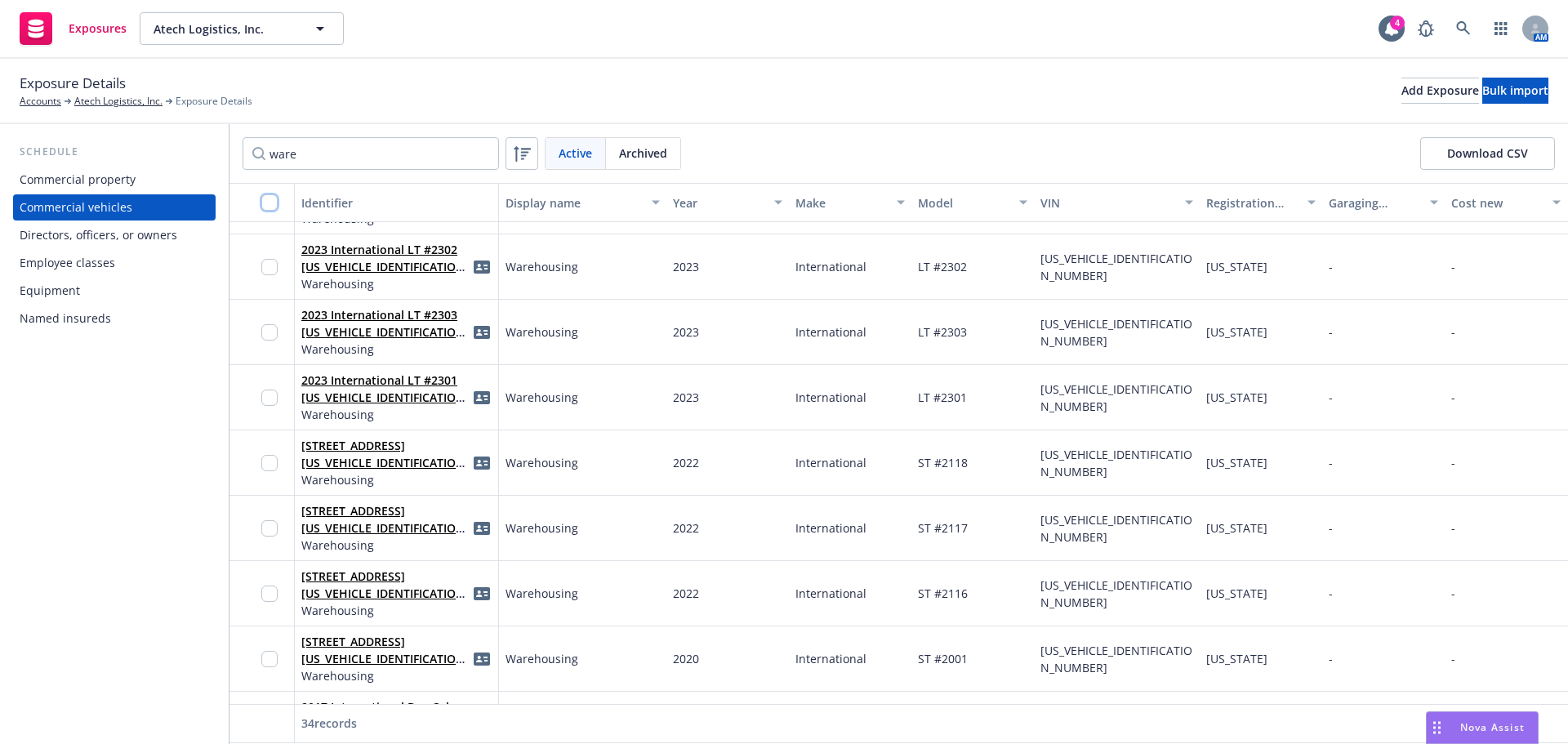
click at [268, 199] on input "checkbox" at bounding box center [269, 203] width 16 height 16
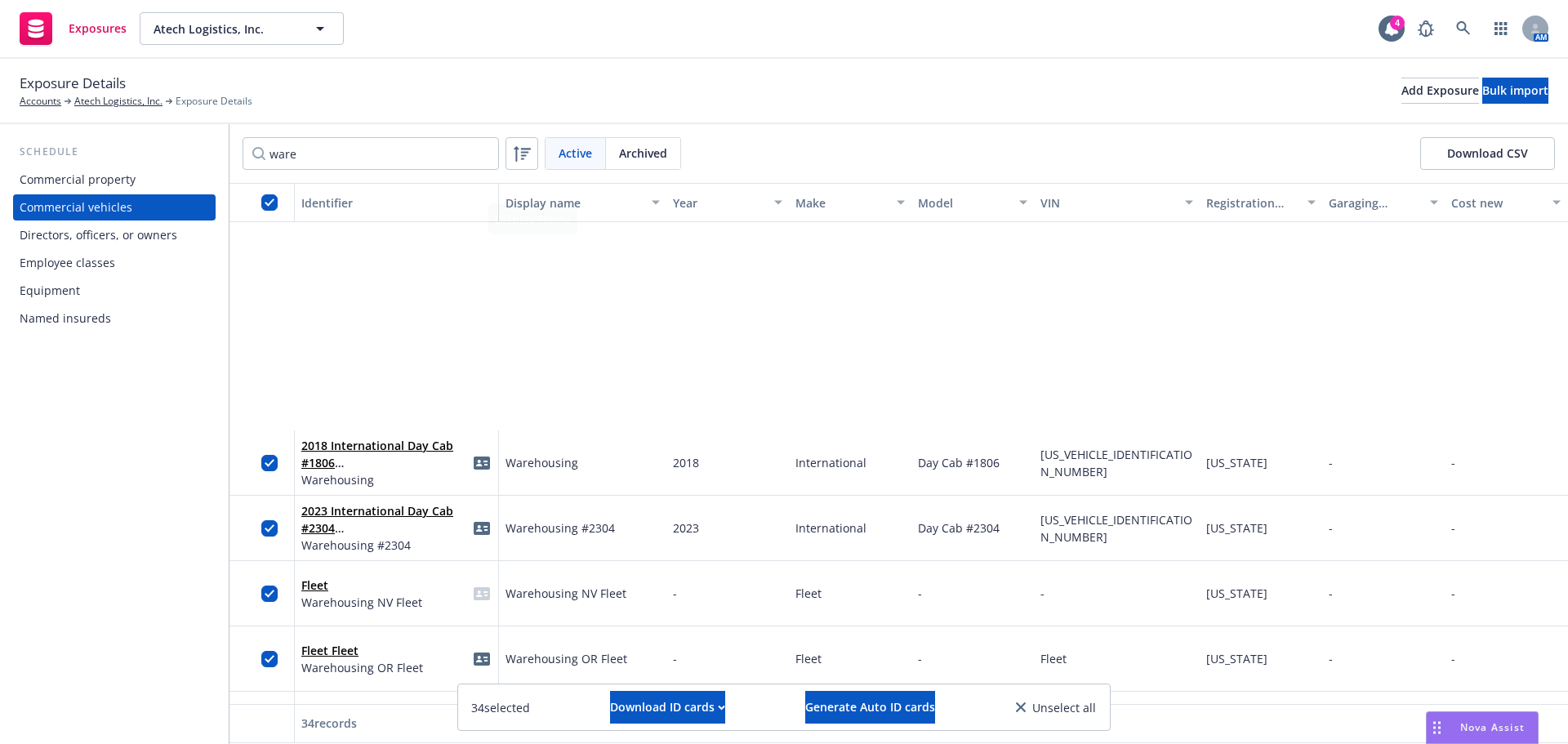
scroll to position [1752, 0]
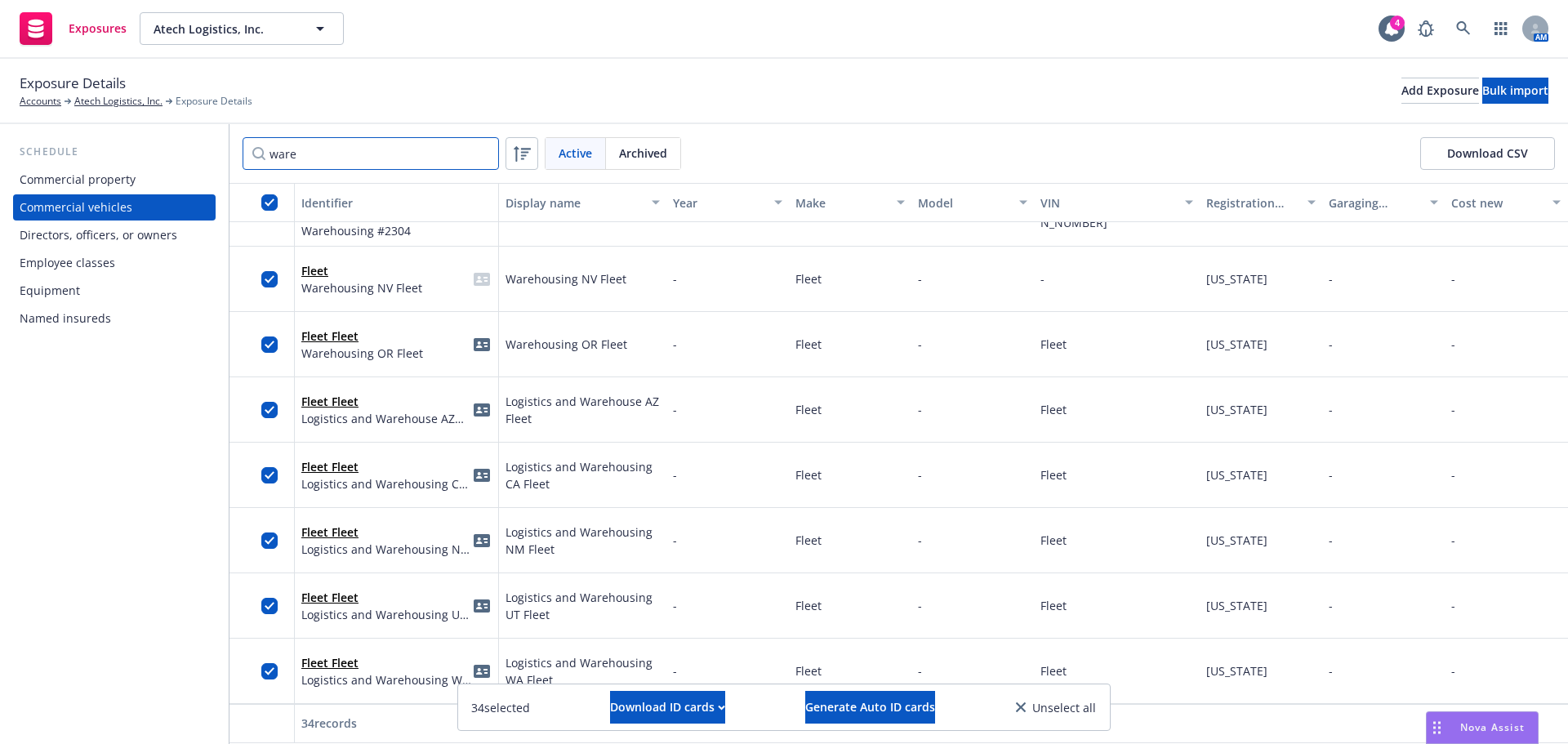
click at [306, 158] on input "ware" at bounding box center [370, 154] width 256 height 33
click at [271, 663] on input "checkbox" at bounding box center [269, 671] width 16 height 16
click at [278, 597] on div at bounding box center [274, 606] width 26 height 45
click at [268, 532] on input "checkbox" at bounding box center [269, 540] width 16 height 16
click at [270, 467] on input "checkbox" at bounding box center [269, 475] width 16 height 16
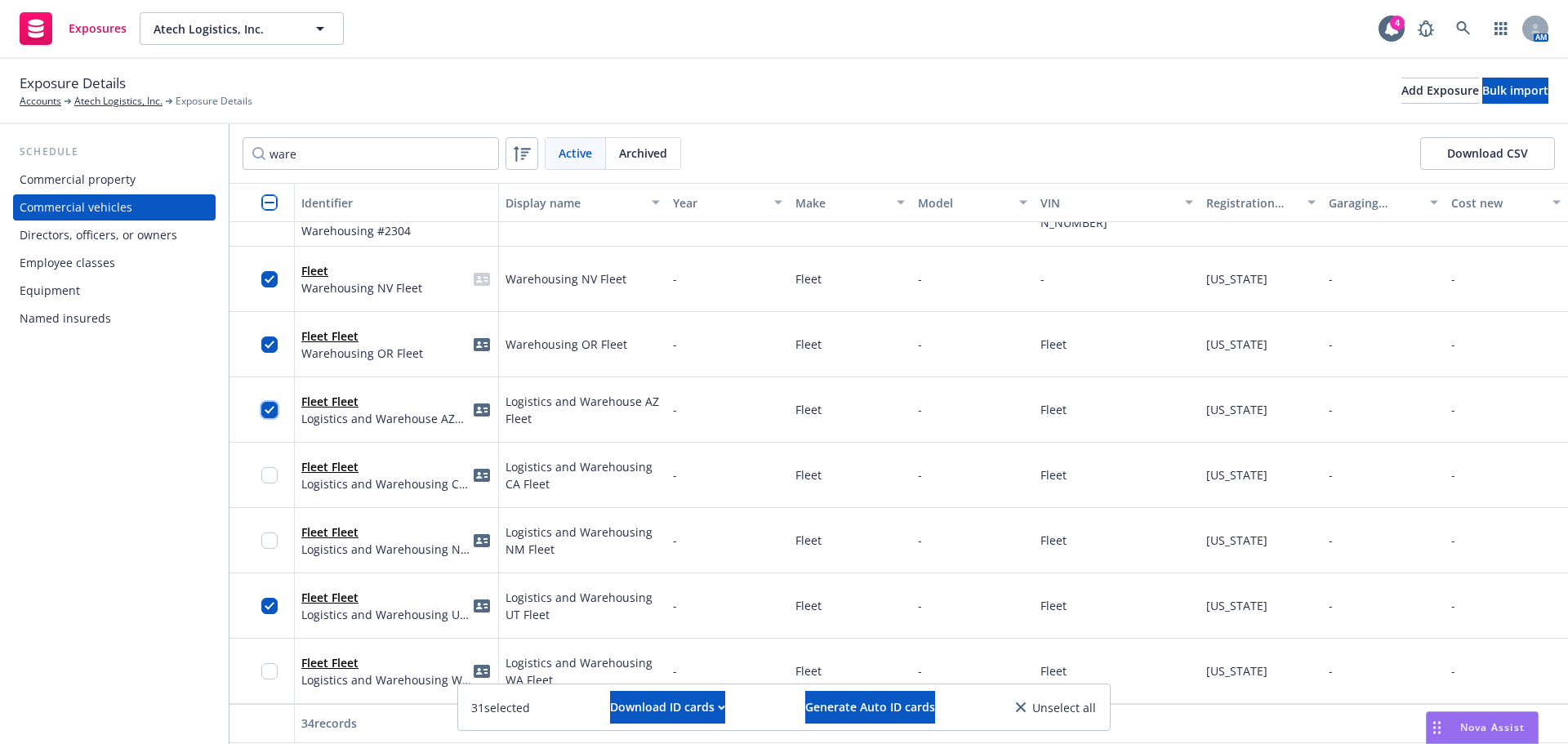
click at [268, 402] on input "checkbox" at bounding box center [269, 410] width 16 height 16
click at [268, 337] on input "checkbox" at bounding box center [269, 345] width 16 height 16
click at [266, 271] on input "checkbox" at bounding box center [269, 279] width 16 height 16
click at [269, 598] on input "checkbox" at bounding box center [269, 606] width 16 height 16
click at [718, 705] on icon "button" at bounding box center [721, 708] width 7 height 6
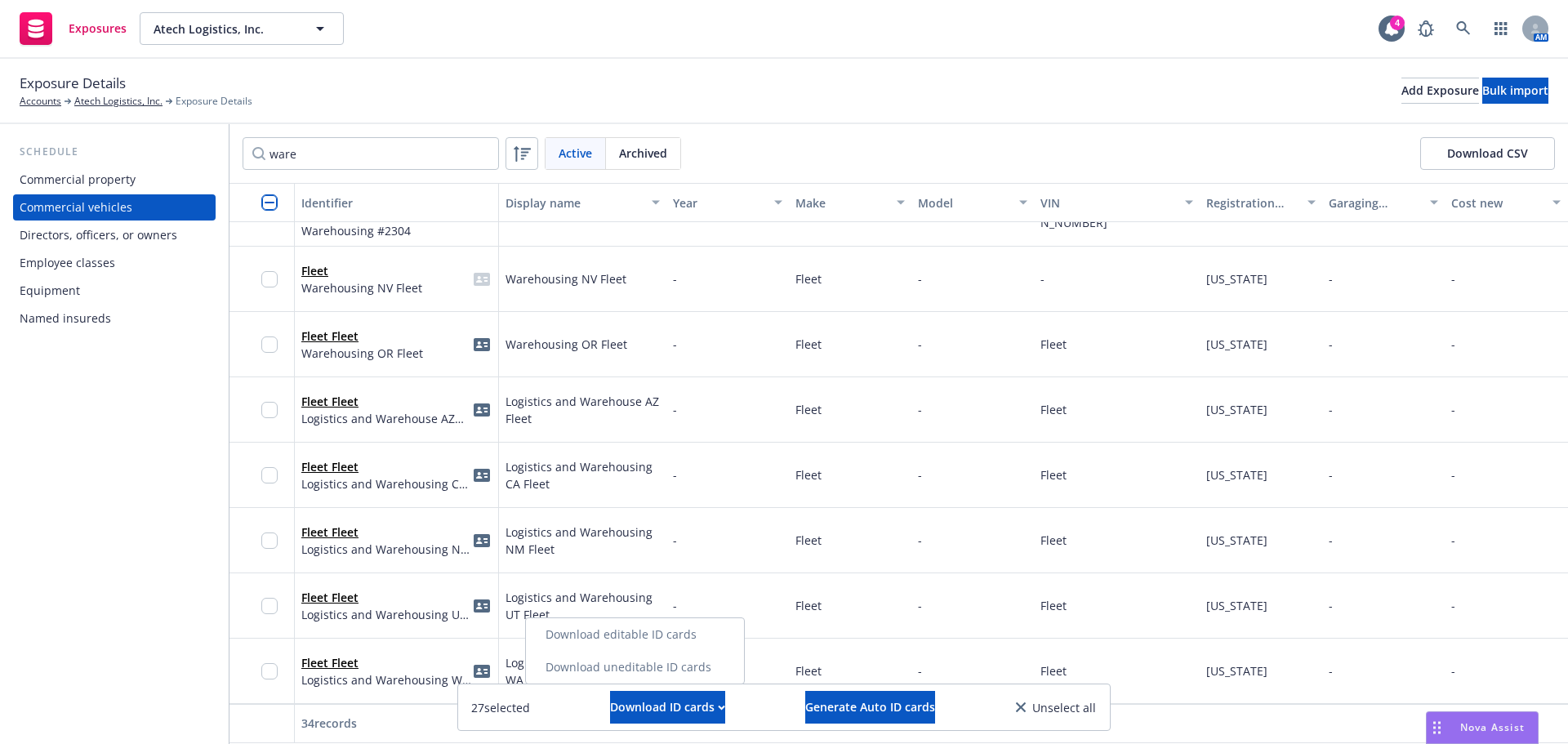
click at [659, 660] on link "Download uneditable ID cards" at bounding box center [635, 667] width 218 height 33
